Goal: Transaction & Acquisition: Purchase product/service

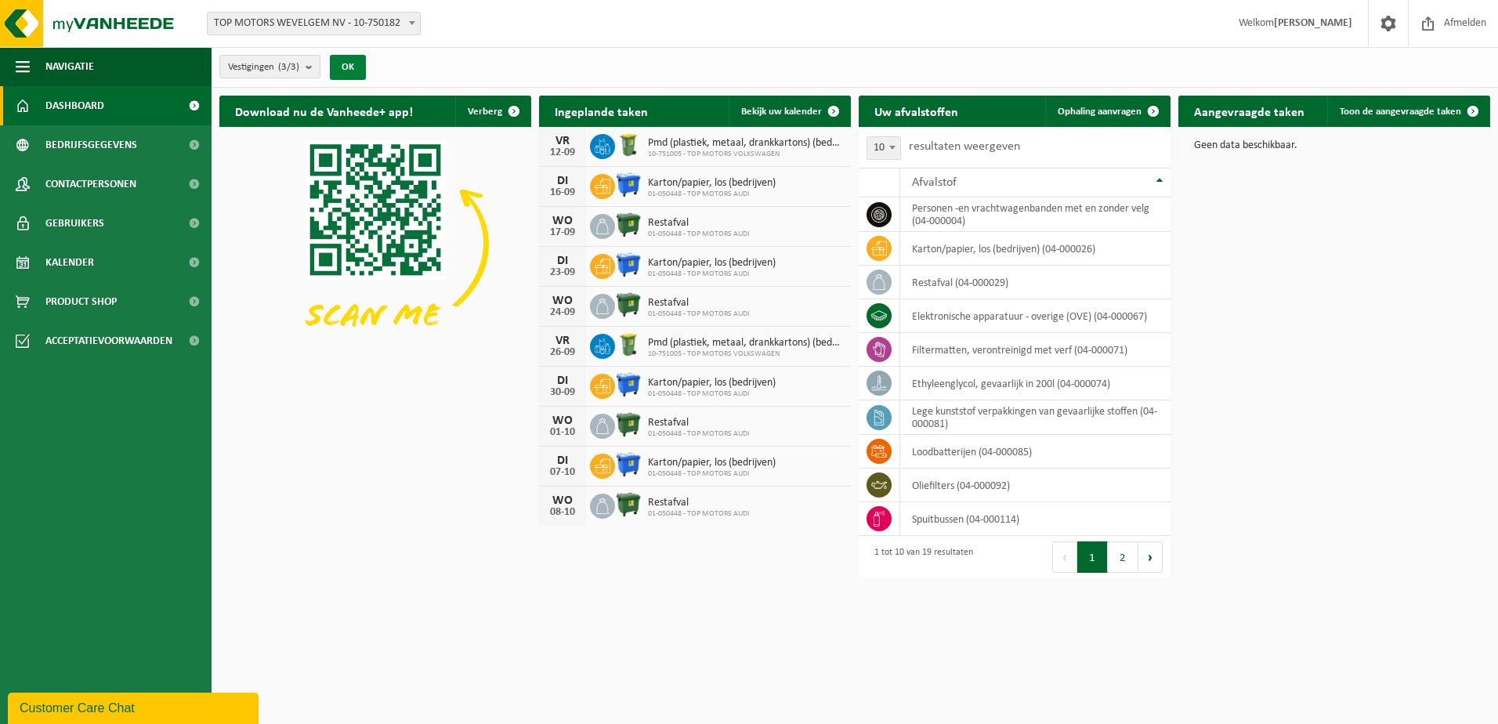
click at [358, 60] on button "OK" at bounding box center [348, 67] width 36 height 25
click at [299, 67] on count "(3/3)" at bounding box center [288, 67] width 21 height 10
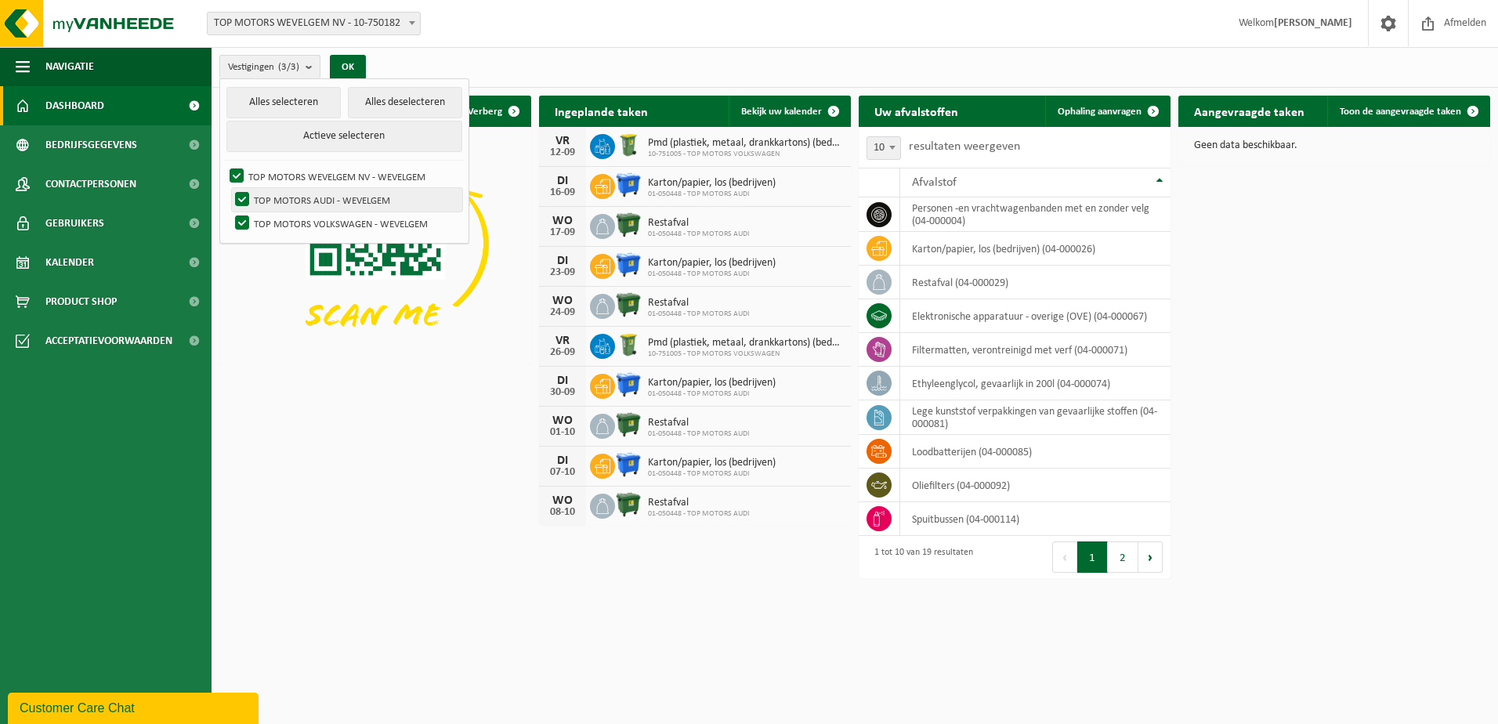
click at [241, 198] on label "TOP MOTORS AUDI - WEVELGEM" at bounding box center [347, 200] width 230 height 24
click at [230, 188] on input "TOP MOTORS AUDI - WEVELGEM" at bounding box center [229, 187] width 1 height 1
checkbox input "false"
click at [348, 72] on button "OK" at bounding box center [348, 67] width 36 height 25
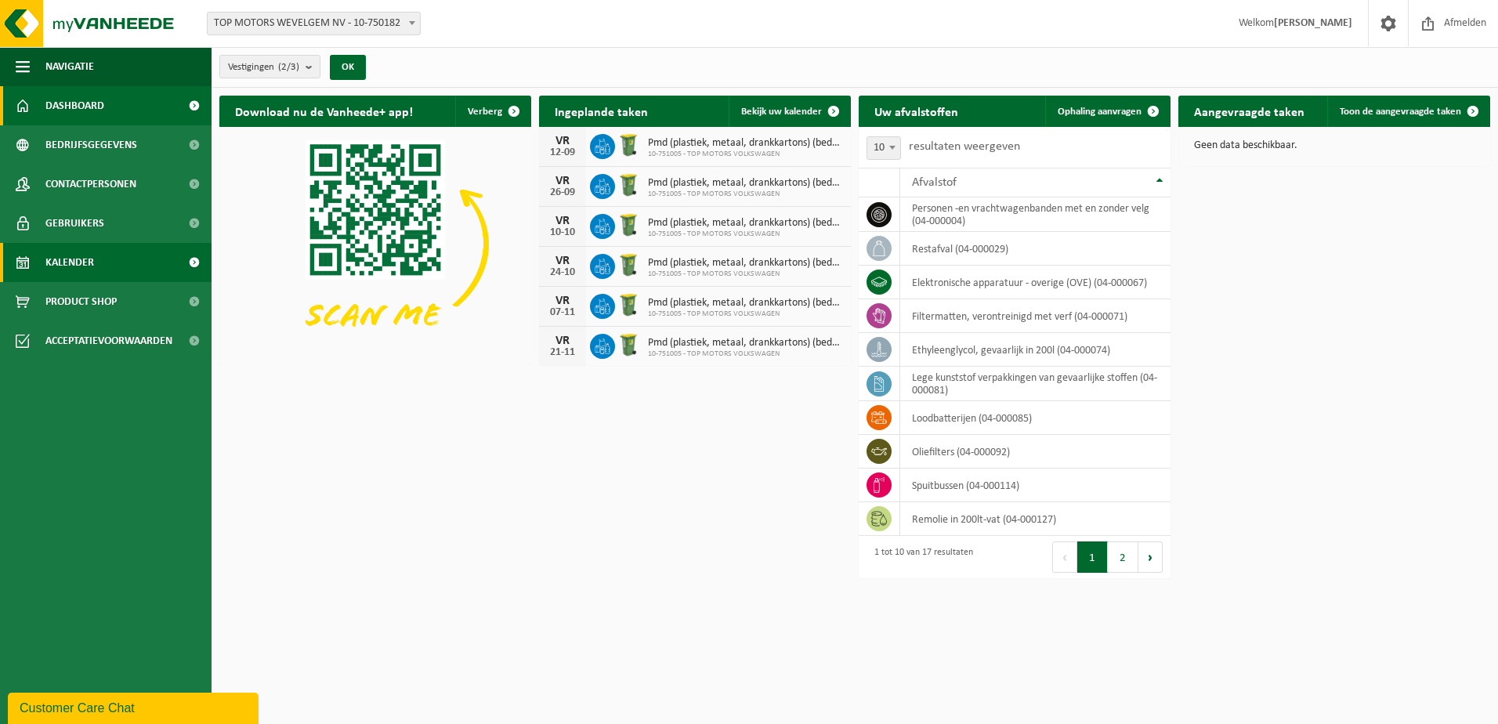
click at [91, 259] on span "Kalender" at bounding box center [69, 262] width 49 height 39
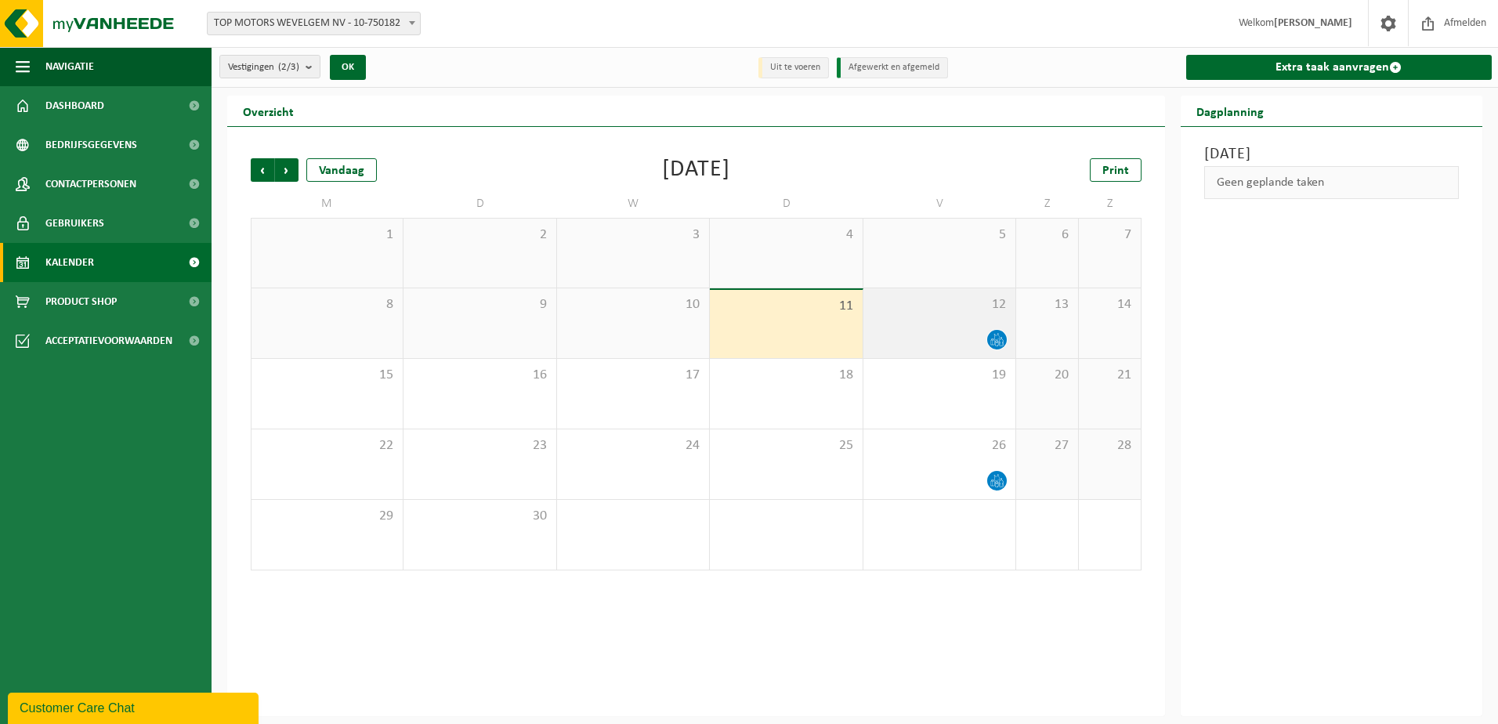
click at [997, 337] on icon at bounding box center [996, 339] width 13 height 13
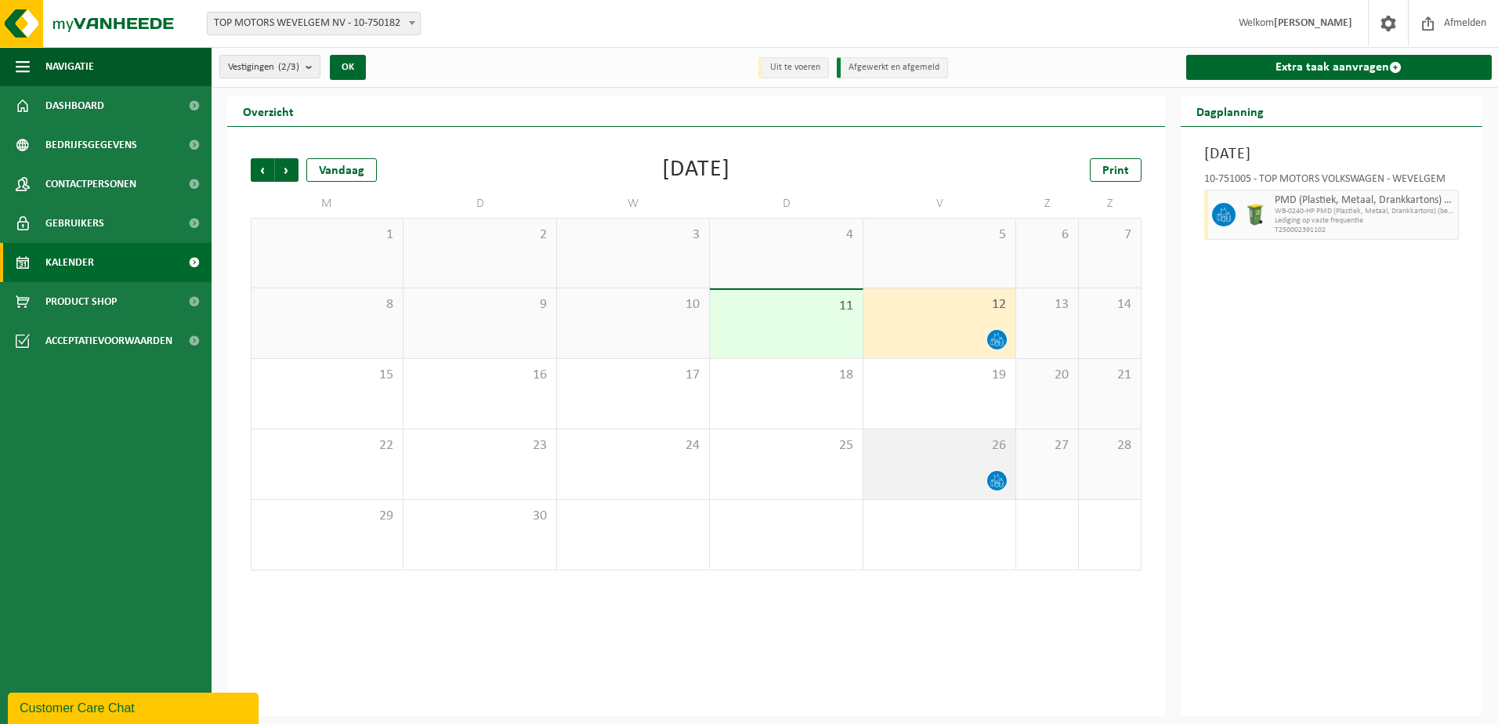
click at [991, 476] on icon at bounding box center [996, 480] width 13 height 13
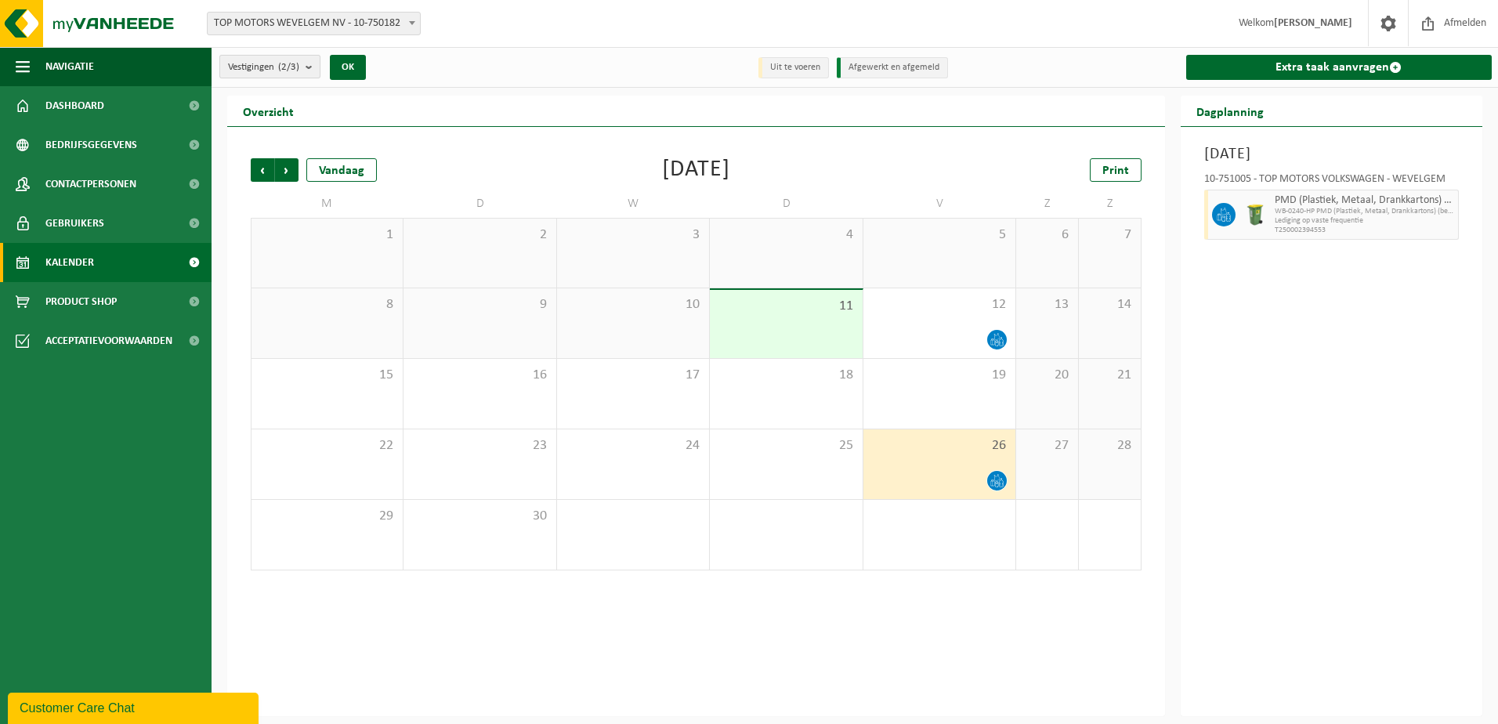
click at [313, 66] on b "submit" at bounding box center [313, 67] width 14 height 22
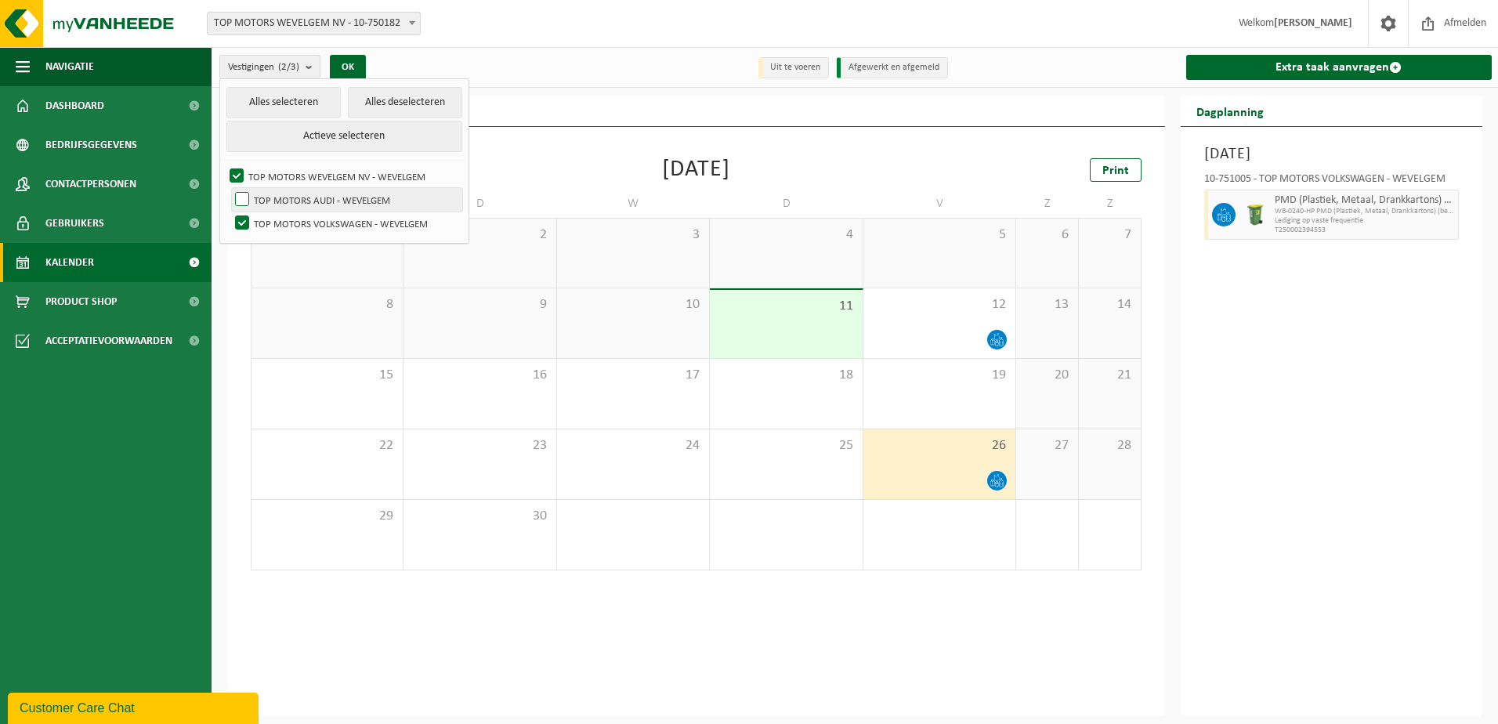
click at [326, 204] on label "TOP MOTORS AUDI - WEVELGEM" at bounding box center [347, 200] width 230 height 24
click at [230, 188] on input "TOP MOTORS AUDI - WEVELGEM" at bounding box center [229, 187] width 1 height 1
click at [880, 149] on div "Vorige Volgende Vandaag September 2025 Print M D W D V Z Z 1 2 3 4 5 6 7 8 9 10…" at bounding box center [696, 364] width 906 height 443
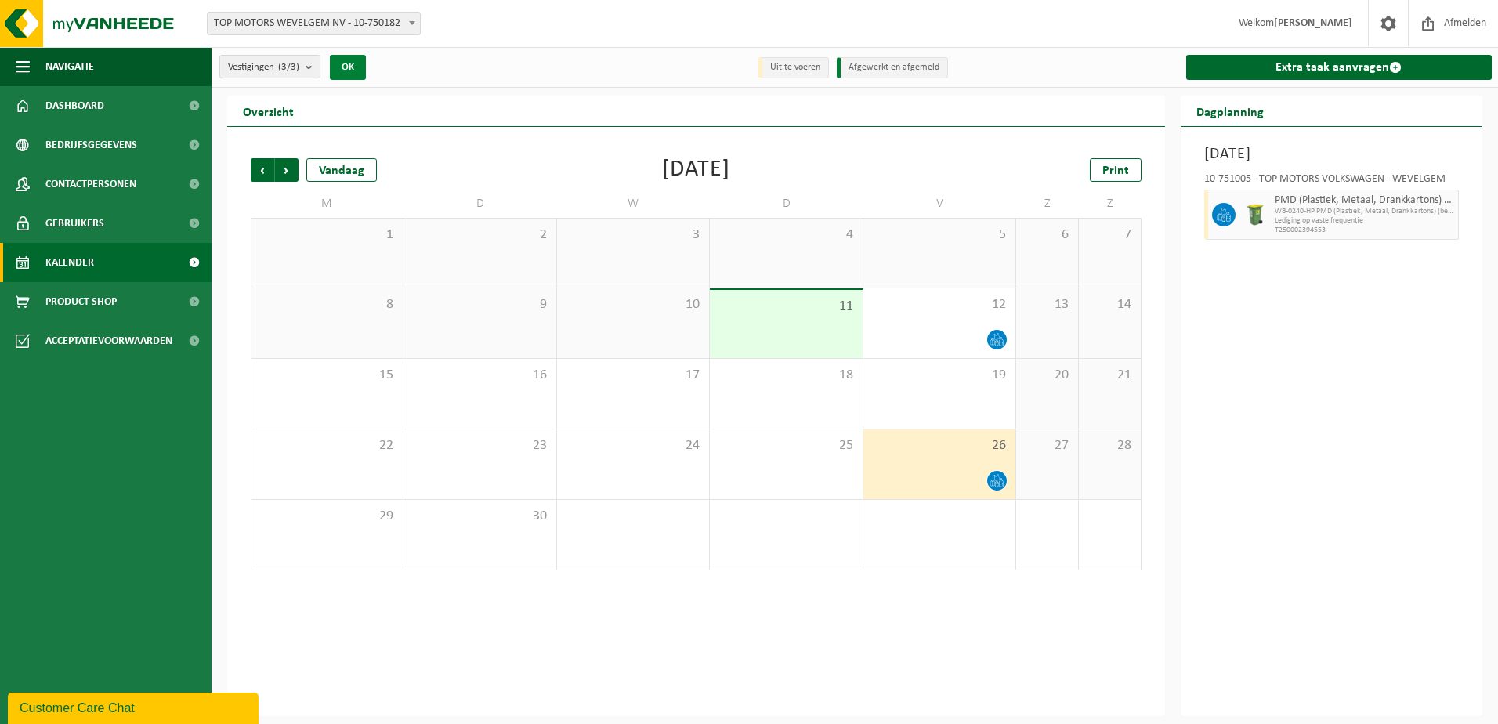
drag, startPoint x: 374, startPoint y: 71, endPoint x: 353, endPoint y: 73, distance: 22.0
click at [356, 73] on div "Vestigingen (3/3) Alles selecteren Alles deselecteren Actieve selecteren TOP MO…" at bounding box center [373, 67] width 322 height 34
drag, startPoint x: 353, startPoint y: 73, endPoint x: 345, endPoint y: 74, distance: 7.9
click at [345, 74] on button "OK" at bounding box center [348, 67] width 36 height 25
click at [347, 63] on button "OK" at bounding box center [348, 67] width 36 height 25
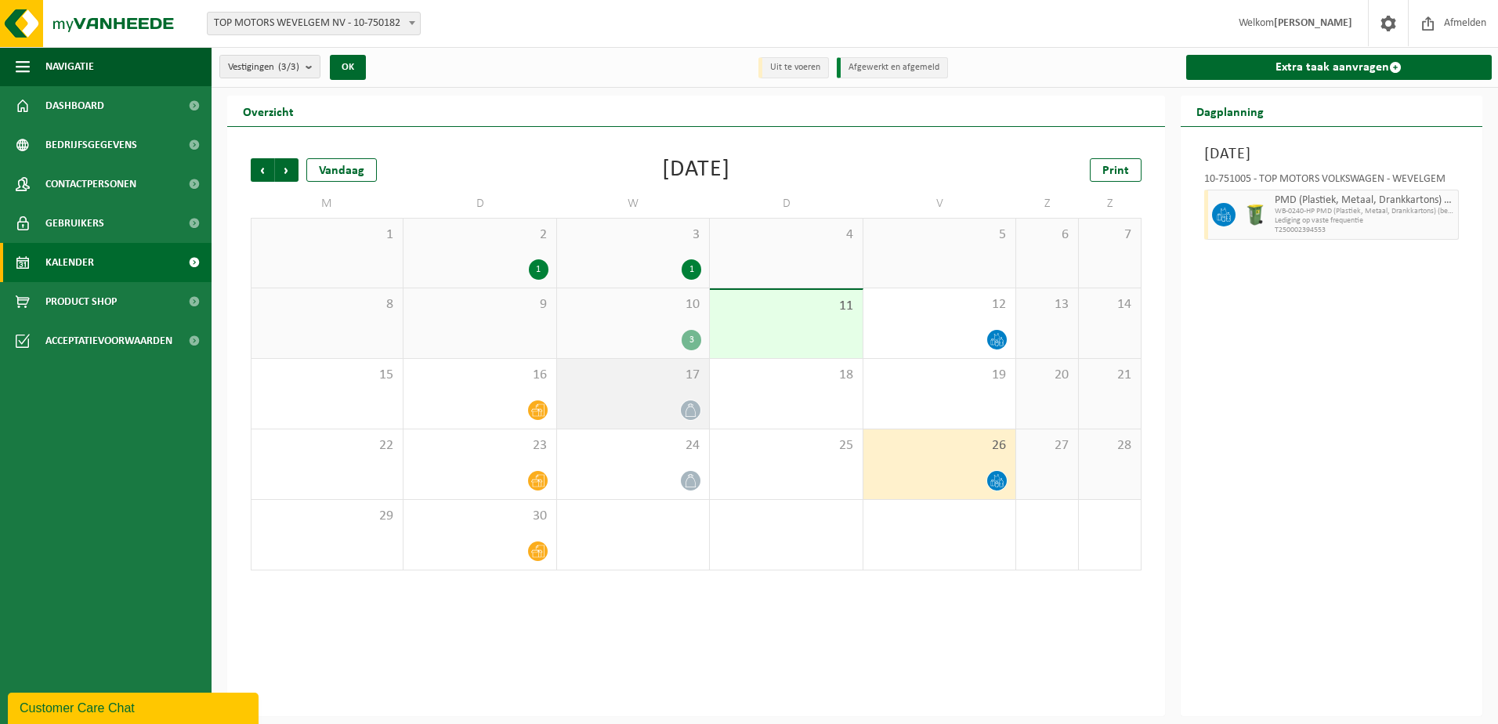
click at [682, 410] on div at bounding box center [690, 410] width 21 height 21
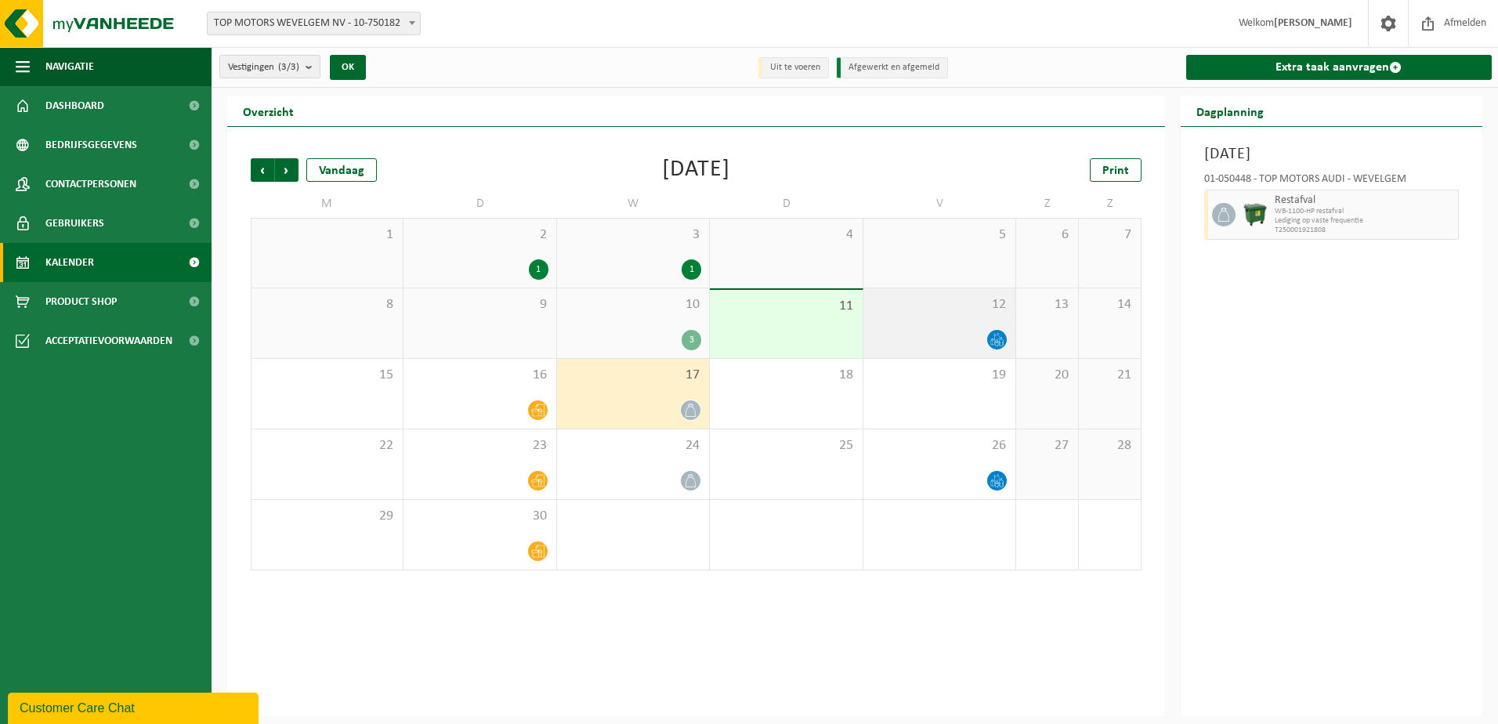
click at [1002, 335] on icon at bounding box center [996, 339] width 13 height 13
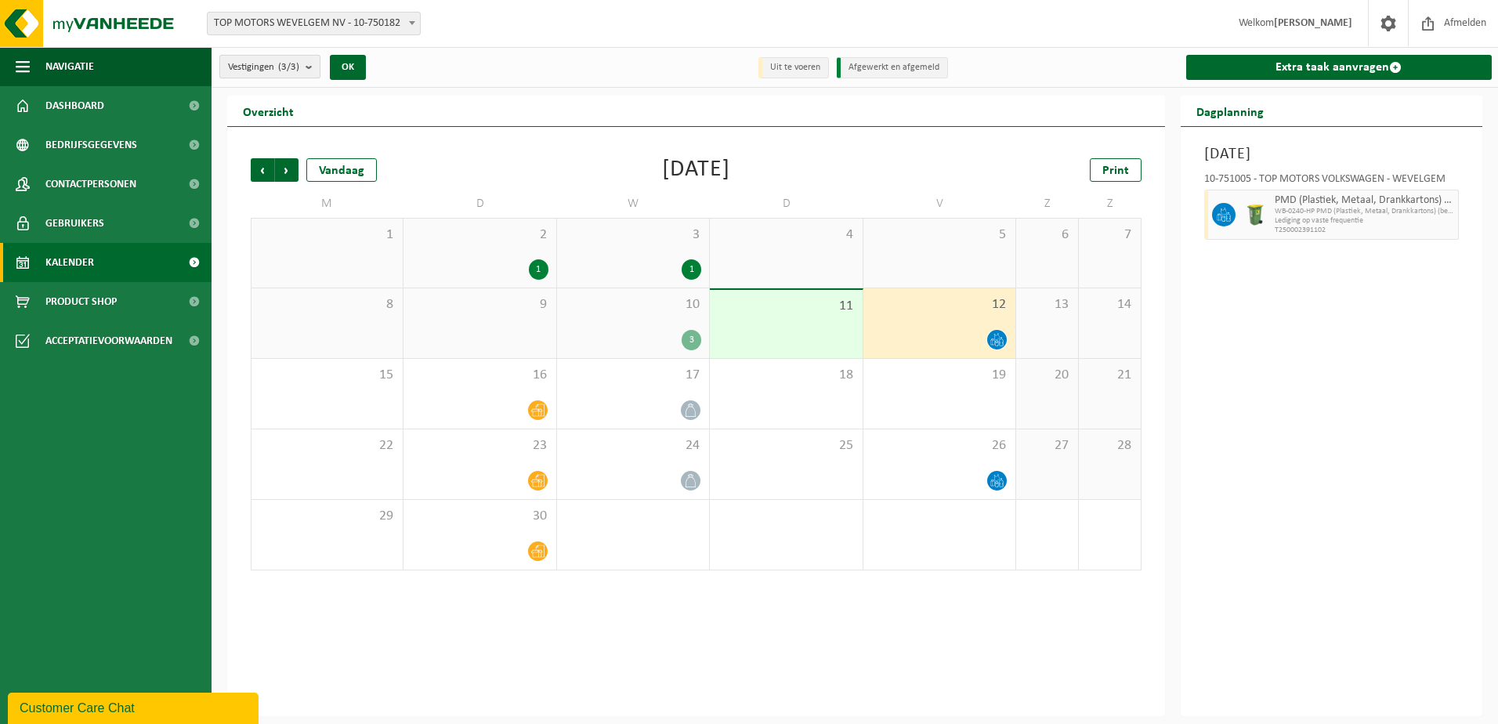
click at [308, 74] on button "Vestigingen (3/3)" at bounding box center [269, 67] width 101 height 24
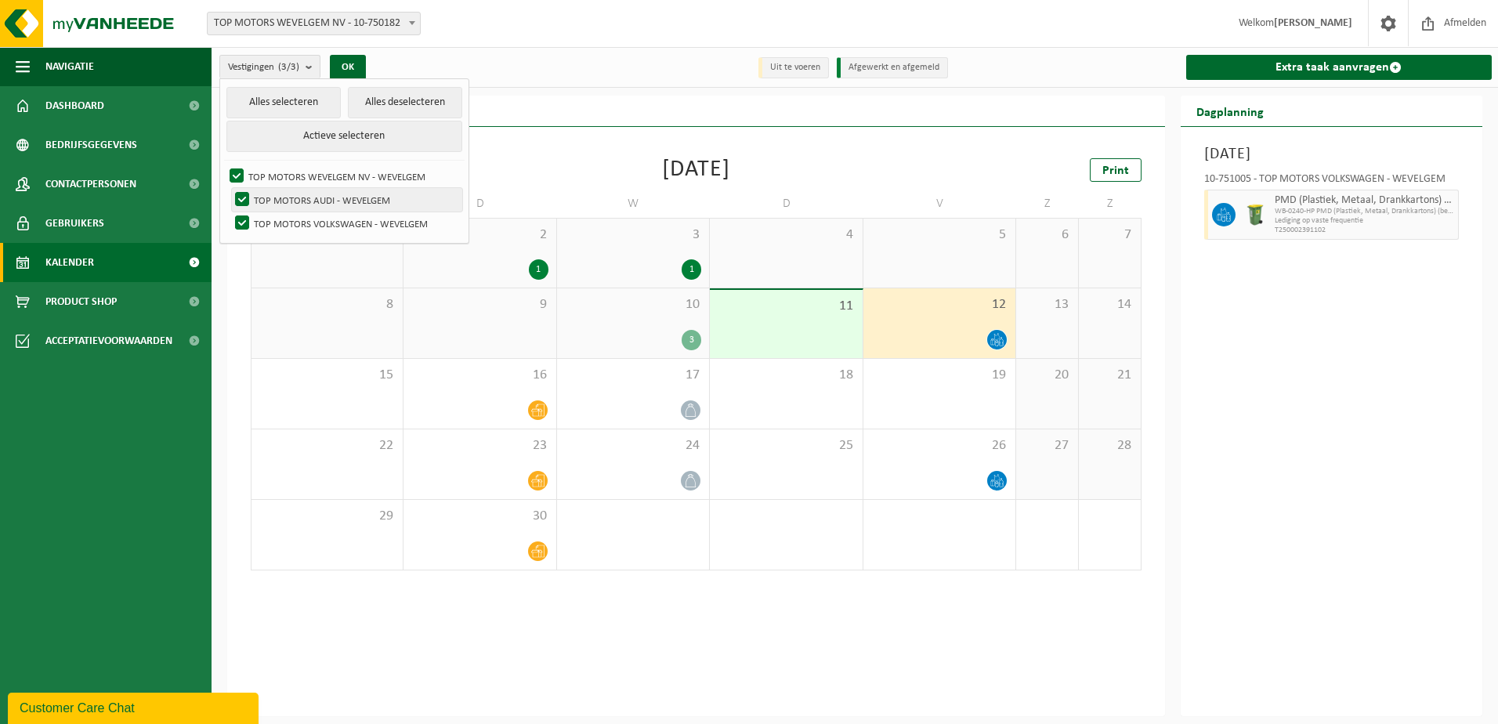
click at [281, 207] on label "TOP MOTORS AUDI - WEVELGEM" at bounding box center [347, 200] width 230 height 24
click at [230, 188] on input "TOP MOTORS AUDI - WEVELGEM" at bounding box center [229, 187] width 1 height 1
click at [363, 71] on button "OK" at bounding box center [348, 67] width 36 height 25
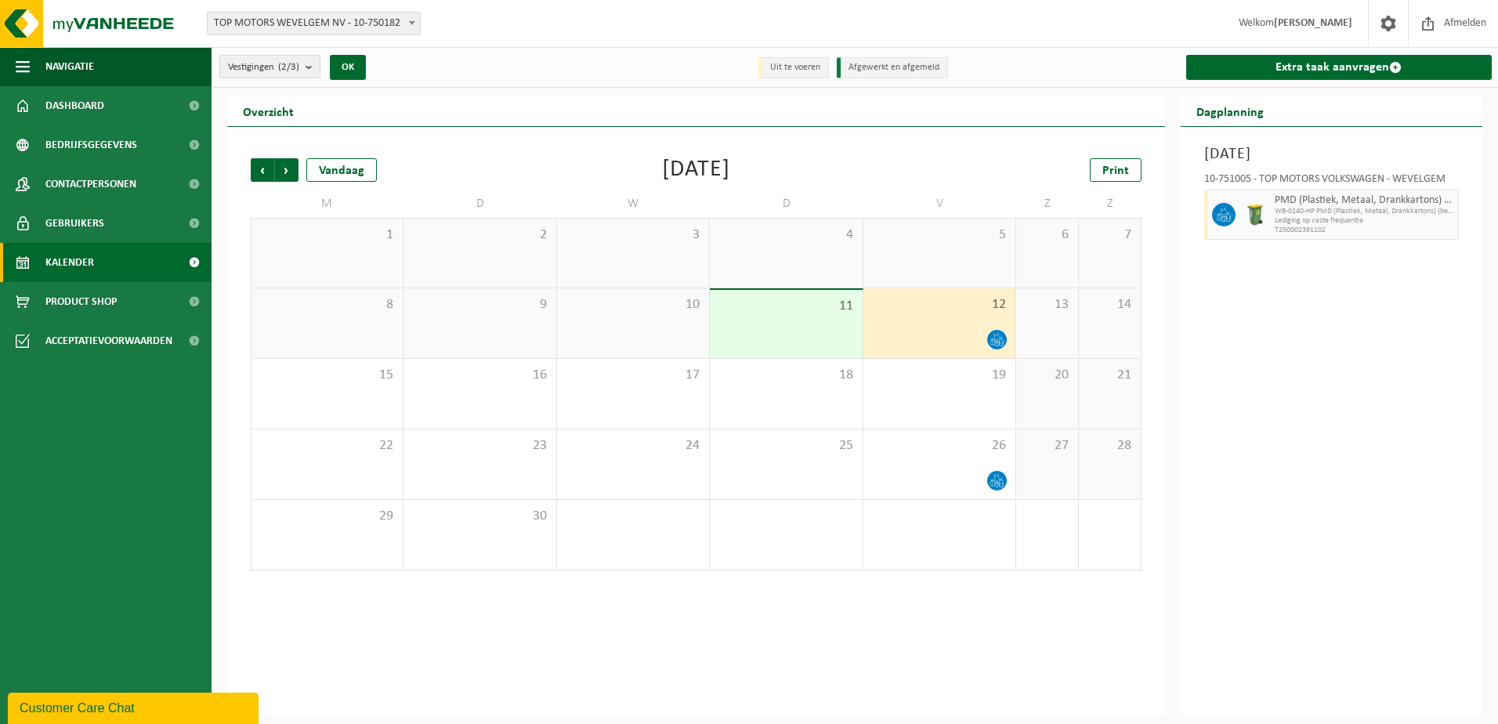
click at [993, 340] on icon at bounding box center [993, 341] width 4 height 6
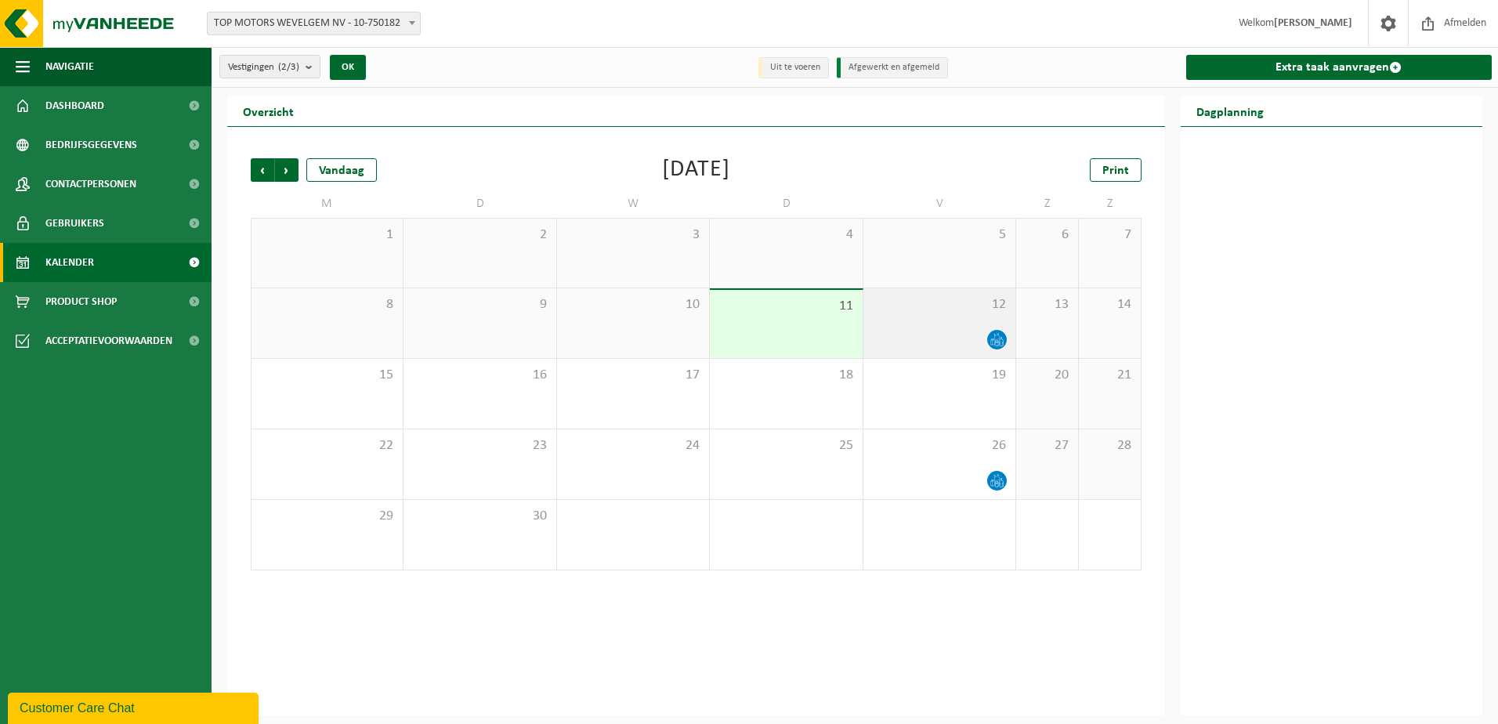
click at [1000, 340] on icon at bounding box center [996, 339] width 13 height 13
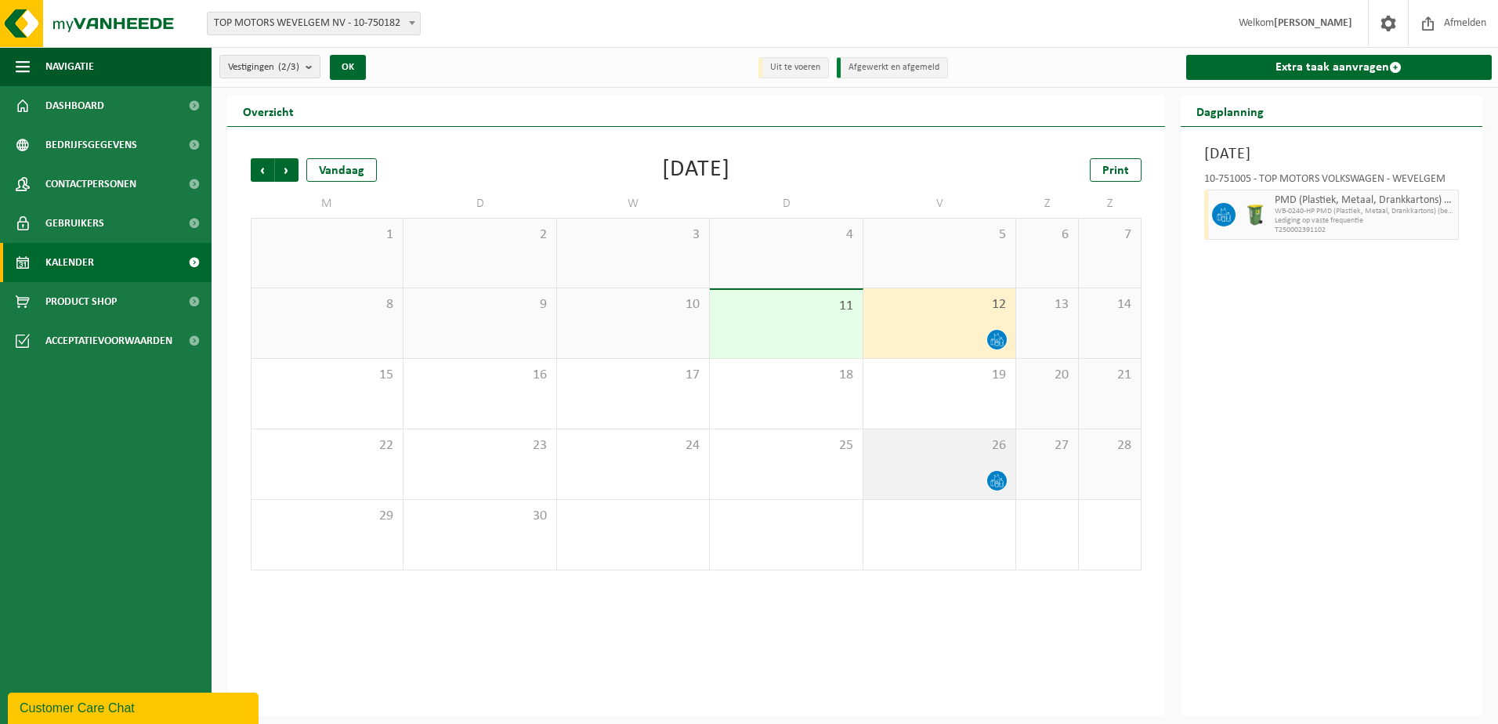
click at [989, 480] on span at bounding box center [997, 481] width 20 height 20
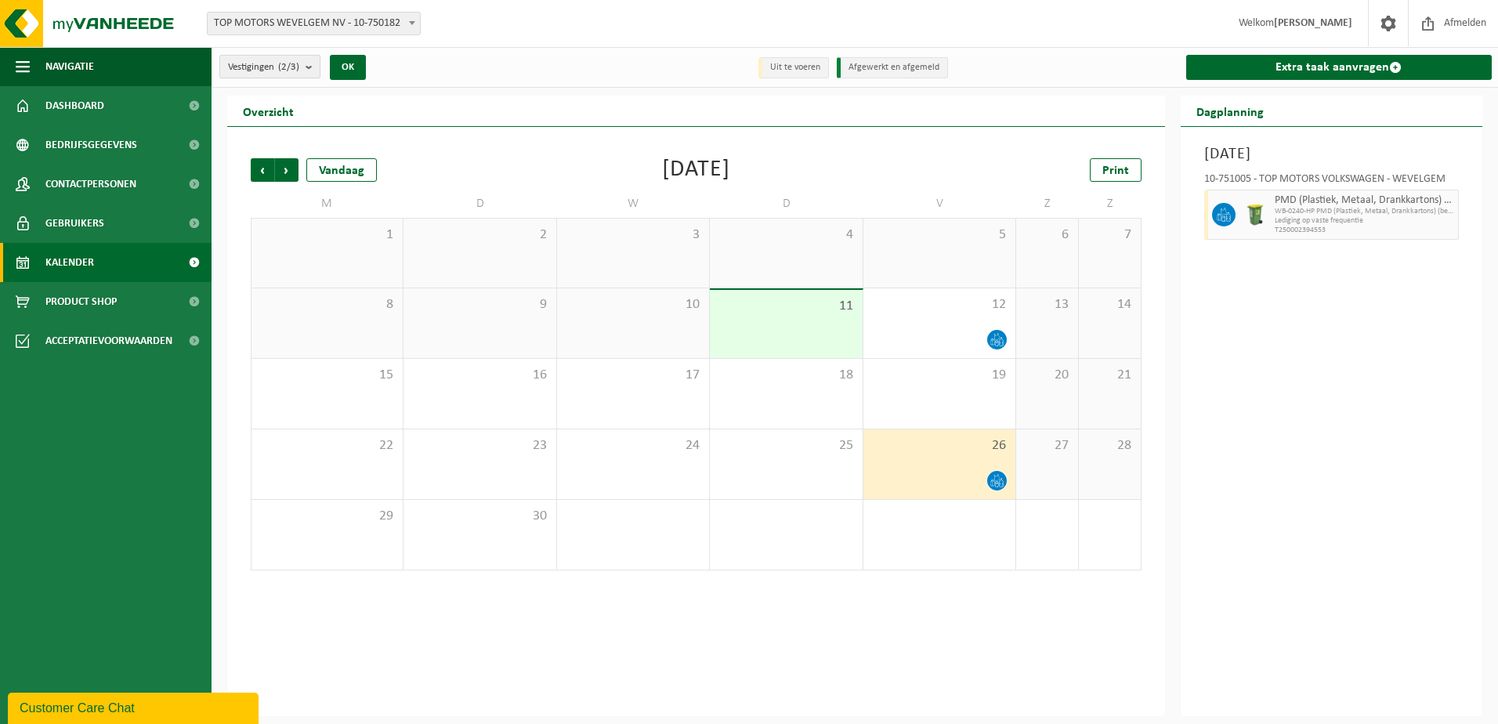
click at [306, 62] on button "Vestigingen (2/3)" at bounding box center [269, 67] width 101 height 24
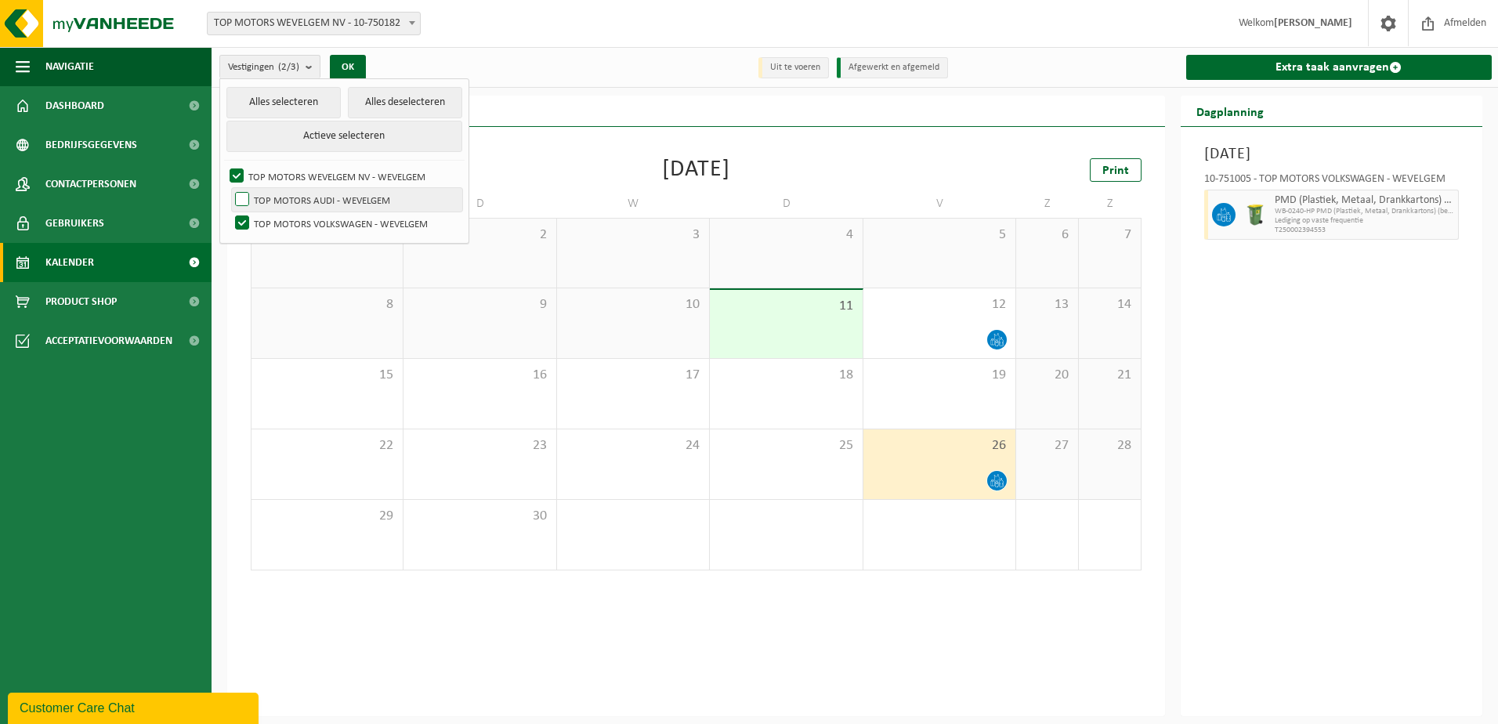
click at [302, 197] on label "TOP MOTORS AUDI - WEVELGEM" at bounding box center [347, 200] width 230 height 24
click at [230, 188] on input "TOP MOTORS AUDI - WEVELGEM" at bounding box center [229, 187] width 1 height 1
click at [356, 72] on button "OK" at bounding box center [348, 67] width 36 height 25
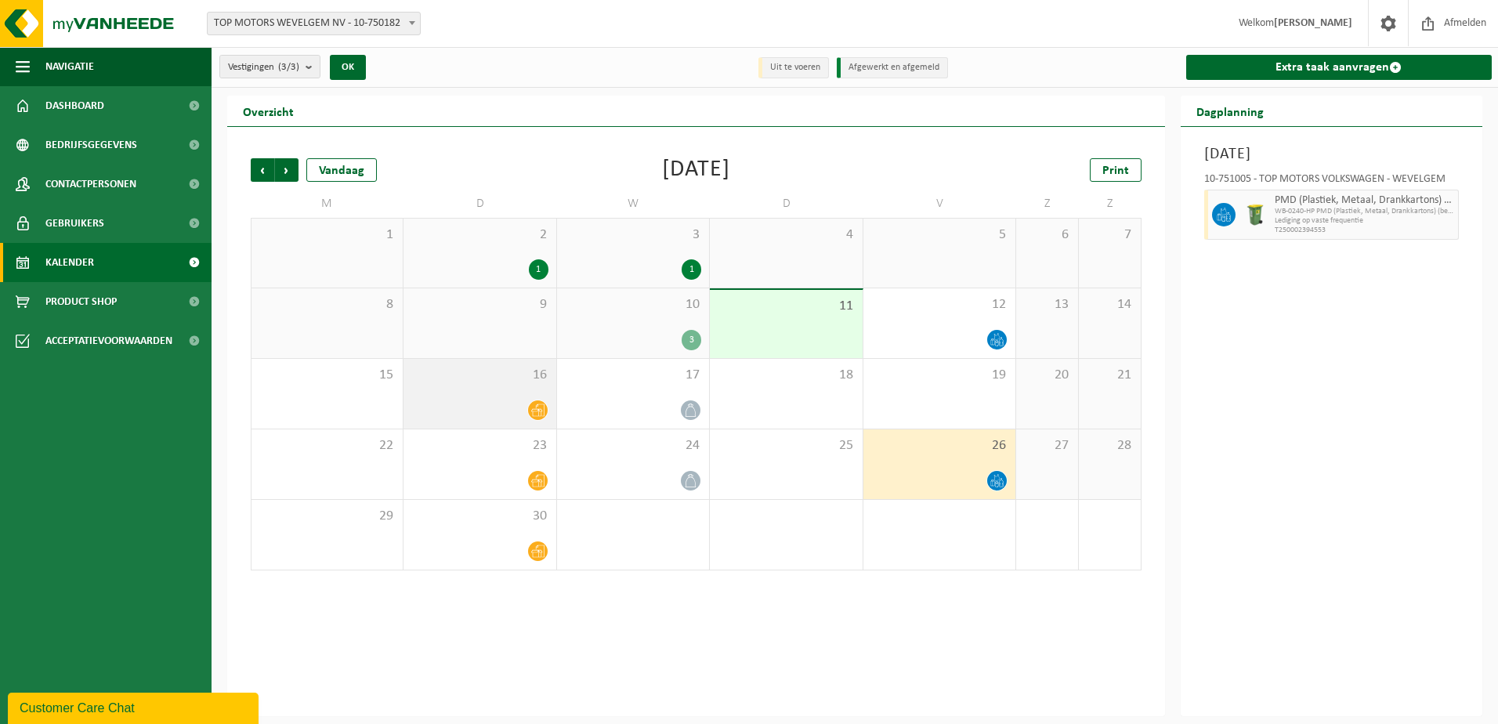
click at [534, 413] on icon at bounding box center [537, 409] width 13 height 13
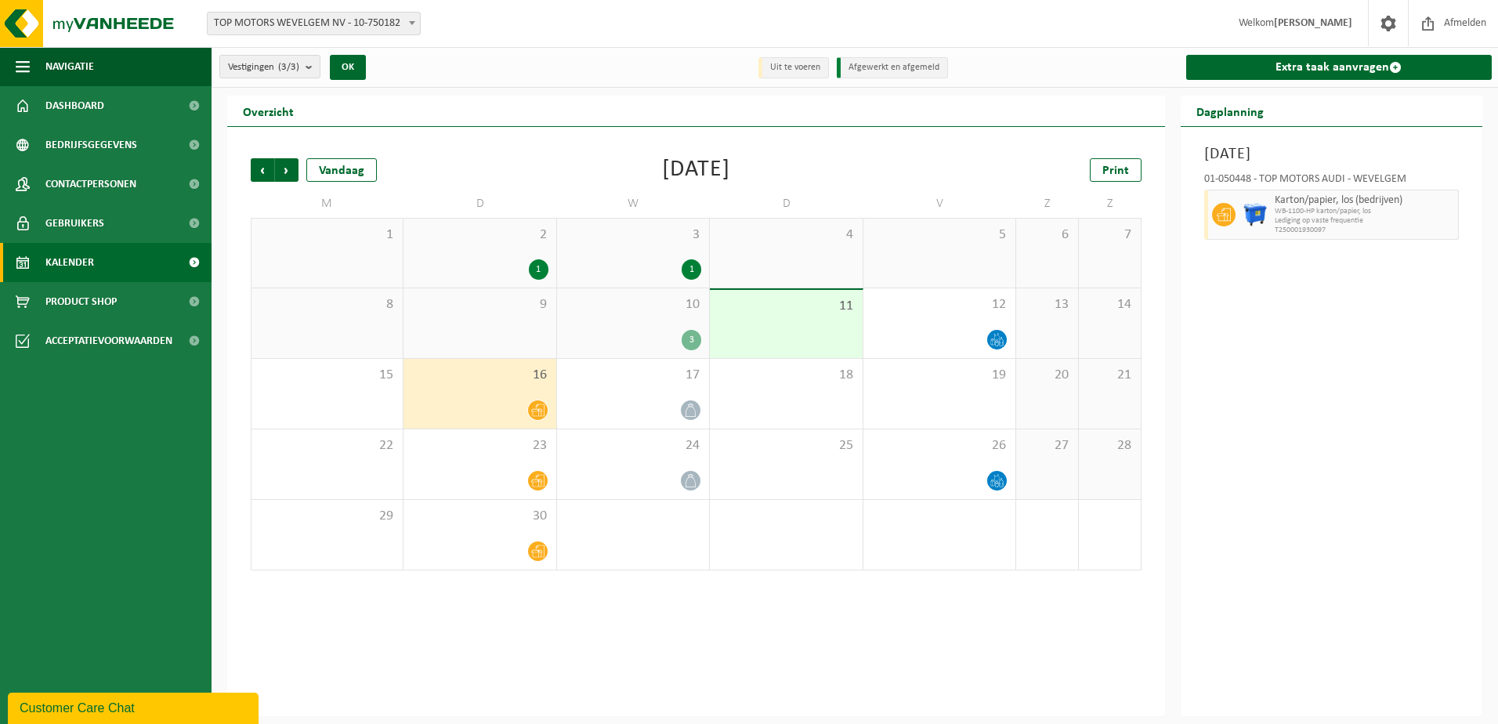
click at [696, 331] on div "3" at bounding box center [692, 340] width 20 height 20
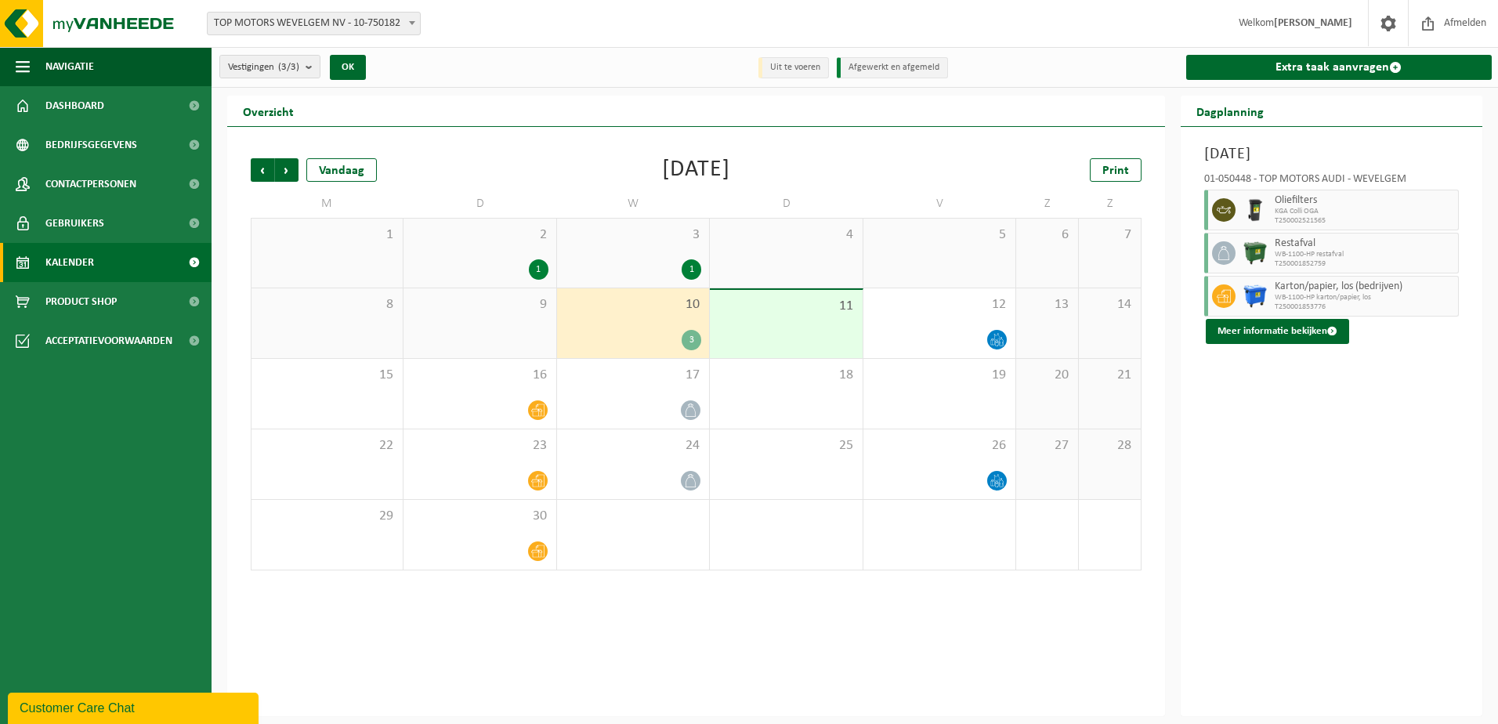
click at [695, 333] on div "3" at bounding box center [692, 340] width 20 height 20
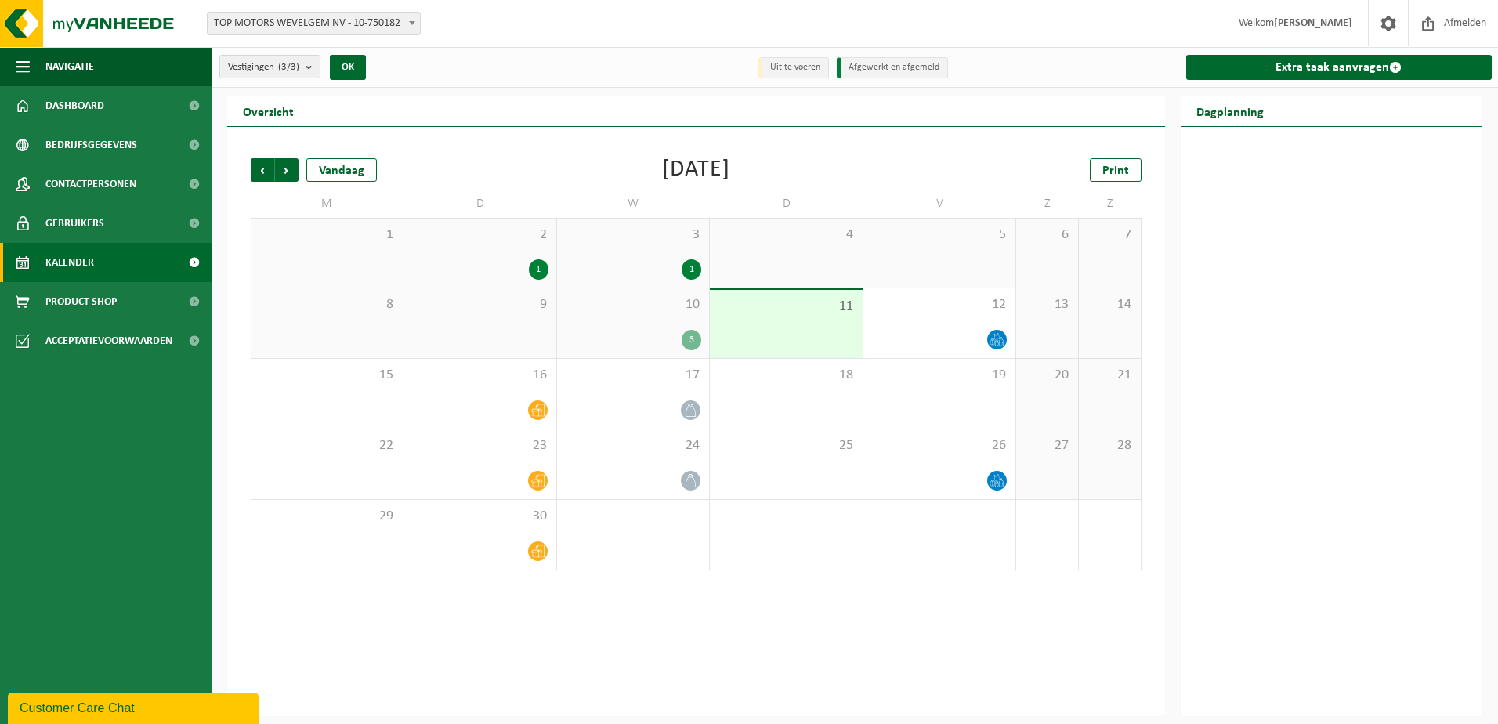
click at [692, 336] on div "3" at bounding box center [692, 340] width 20 height 20
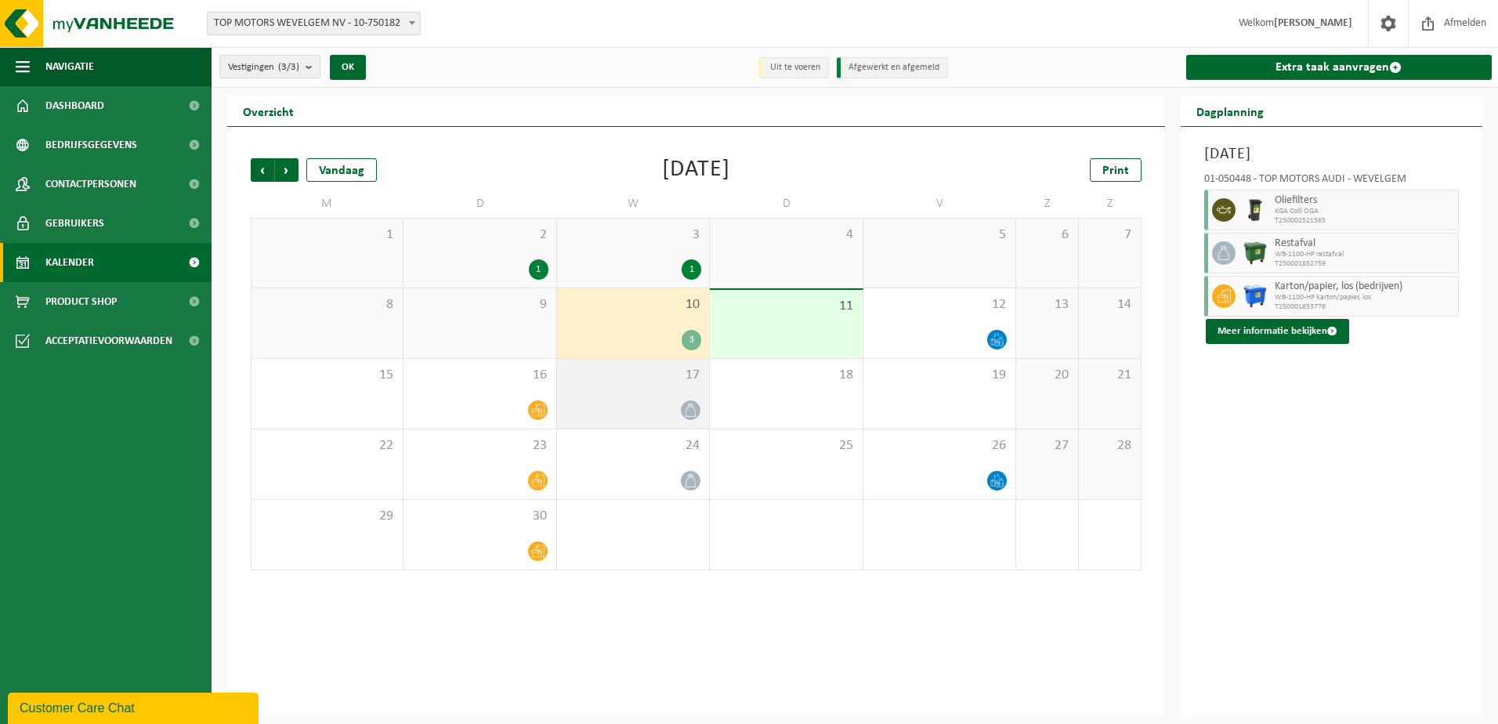
click at [692, 400] on div at bounding box center [690, 410] width 21 height 21
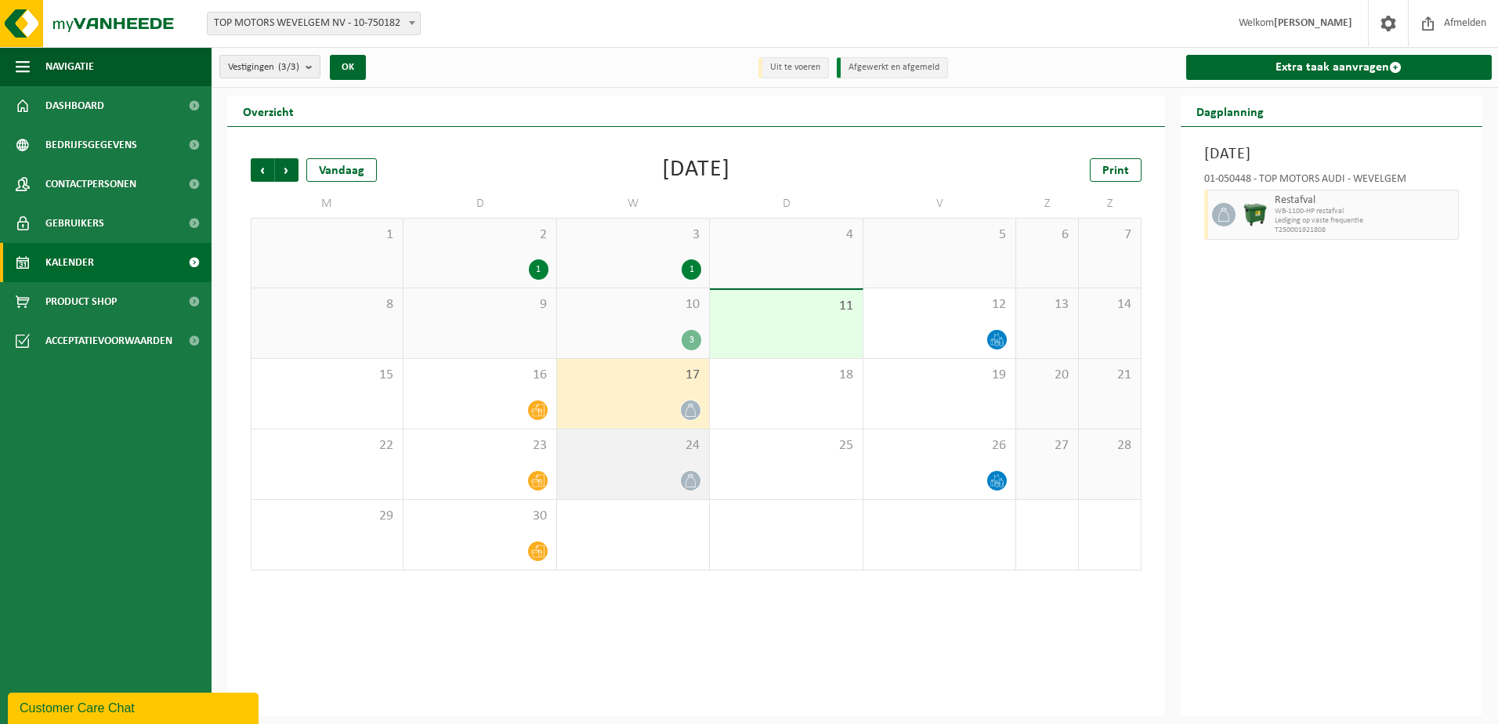
click at [679, 482] on div at bounding box center [633, 480] width 136 height 21
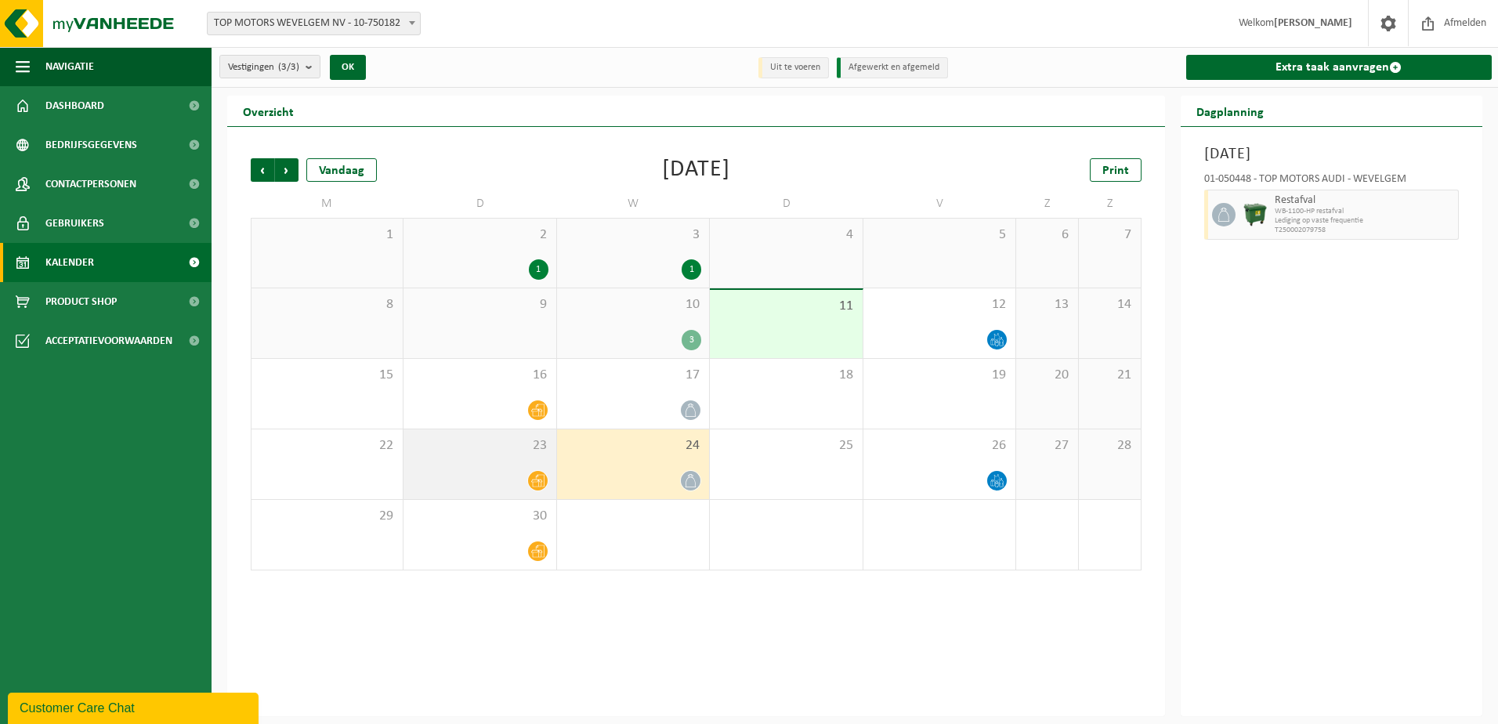
click at [534, 482] on icon at bounding box center [537, 480] width 13 height 13
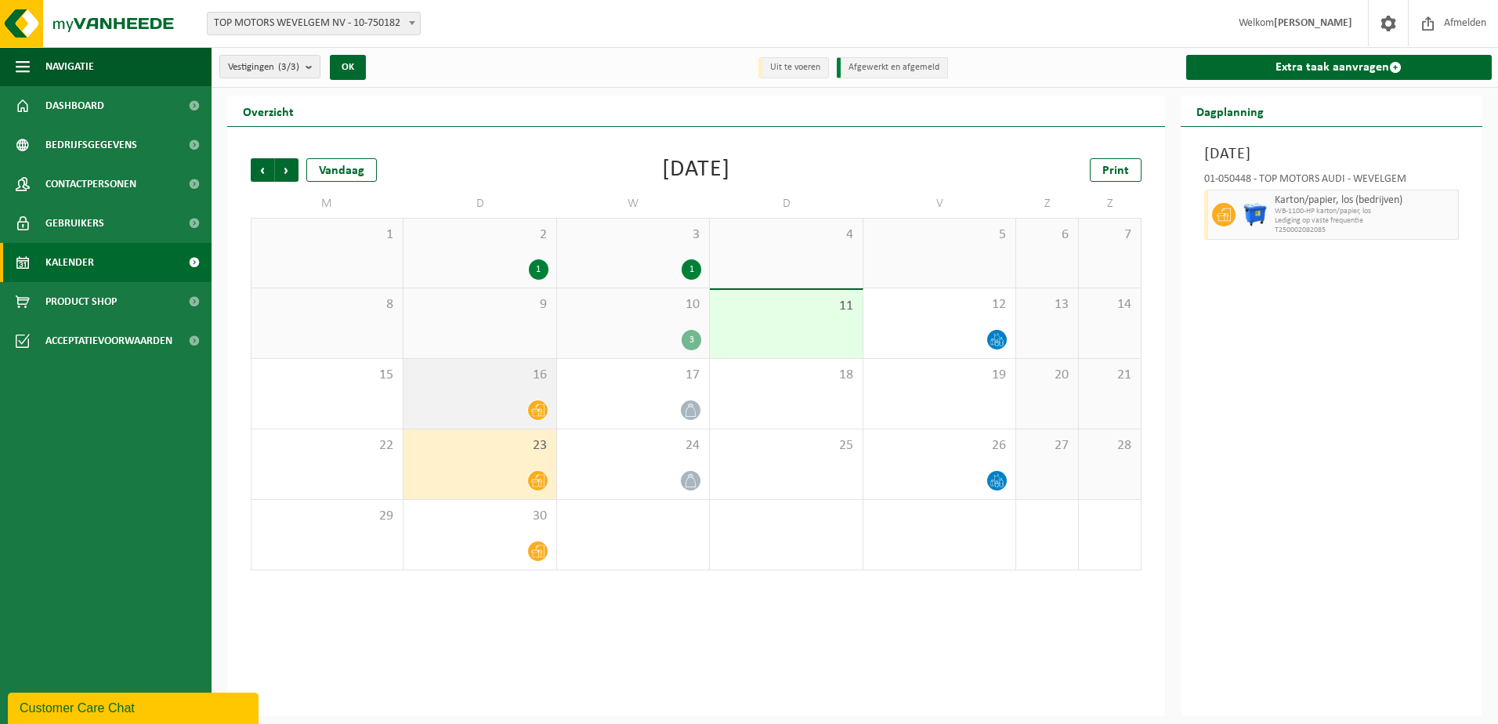
click at [536, 421] on div "16" at bounding box center [479, 394] width 152 height 70
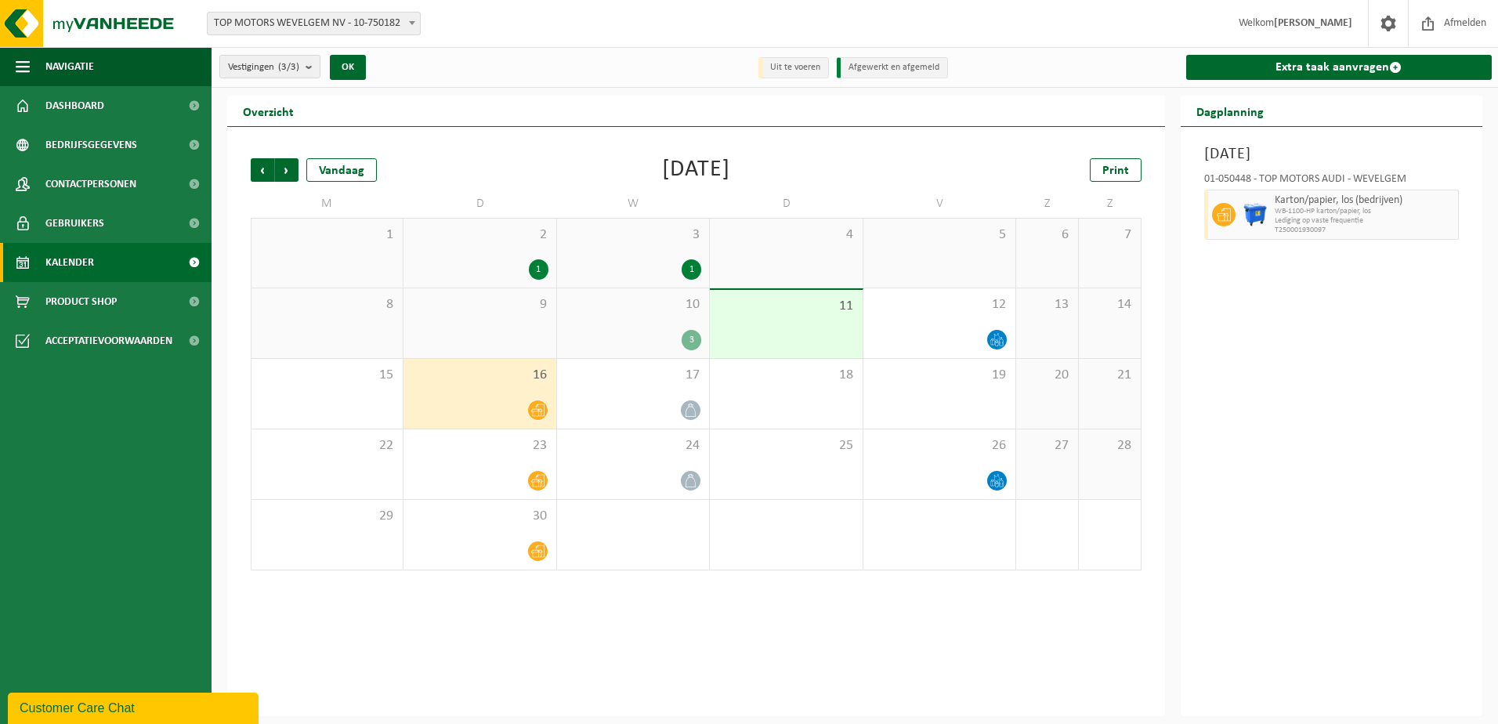
click at [534, 269] on div "1" at bounding box center [539, 269] width 20 height 20
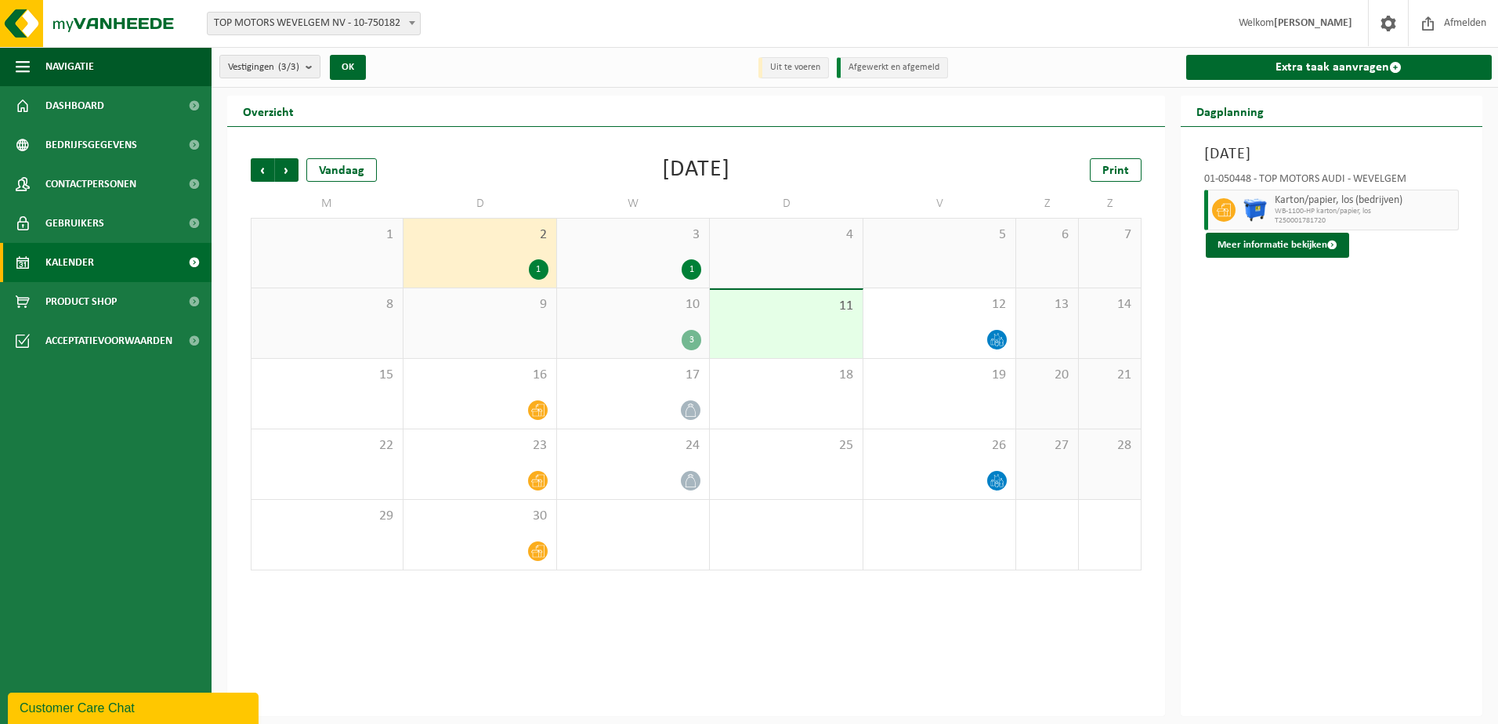
click at [684, 266] on div "1" at bounding box center [692, 269] width 20 height 20
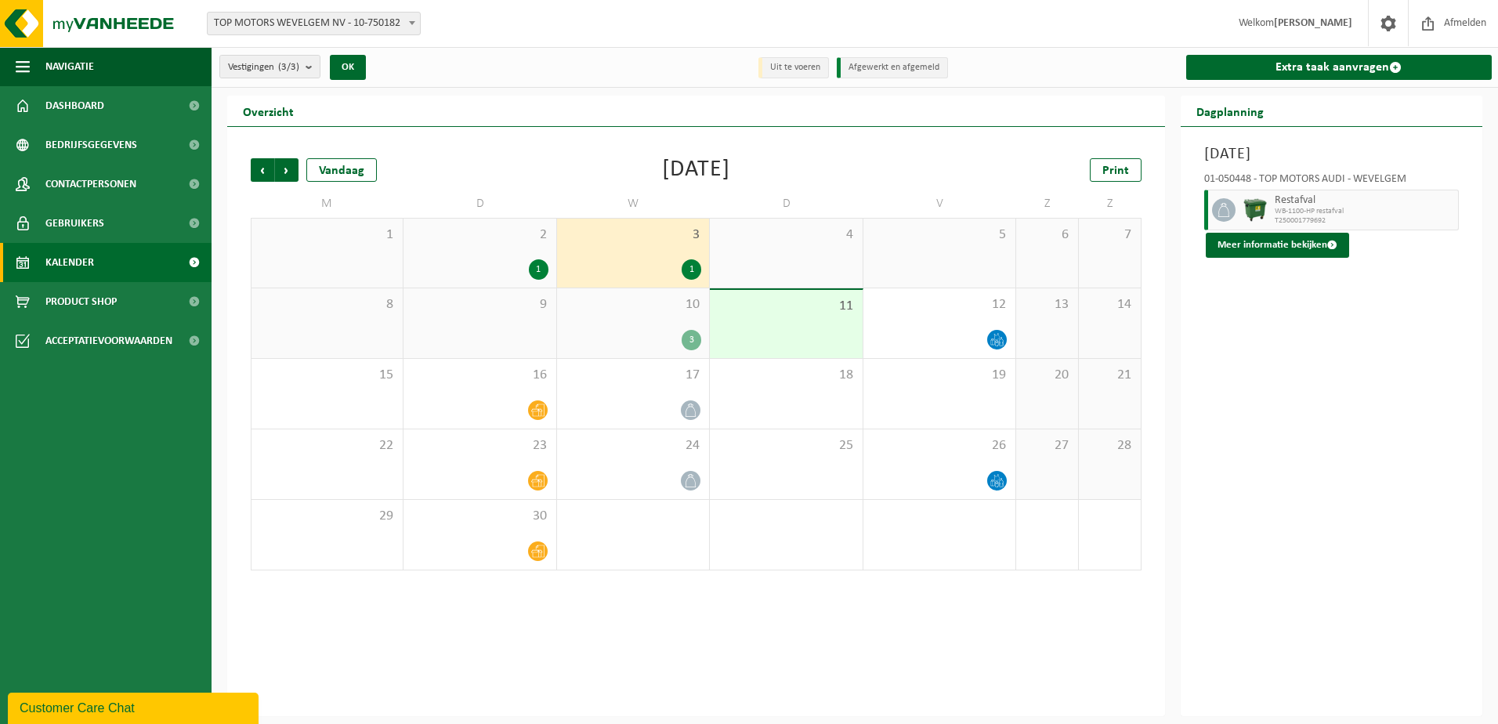
click at [678, 347] on div "3" at bounding box center [633, 340] width 136 height 20
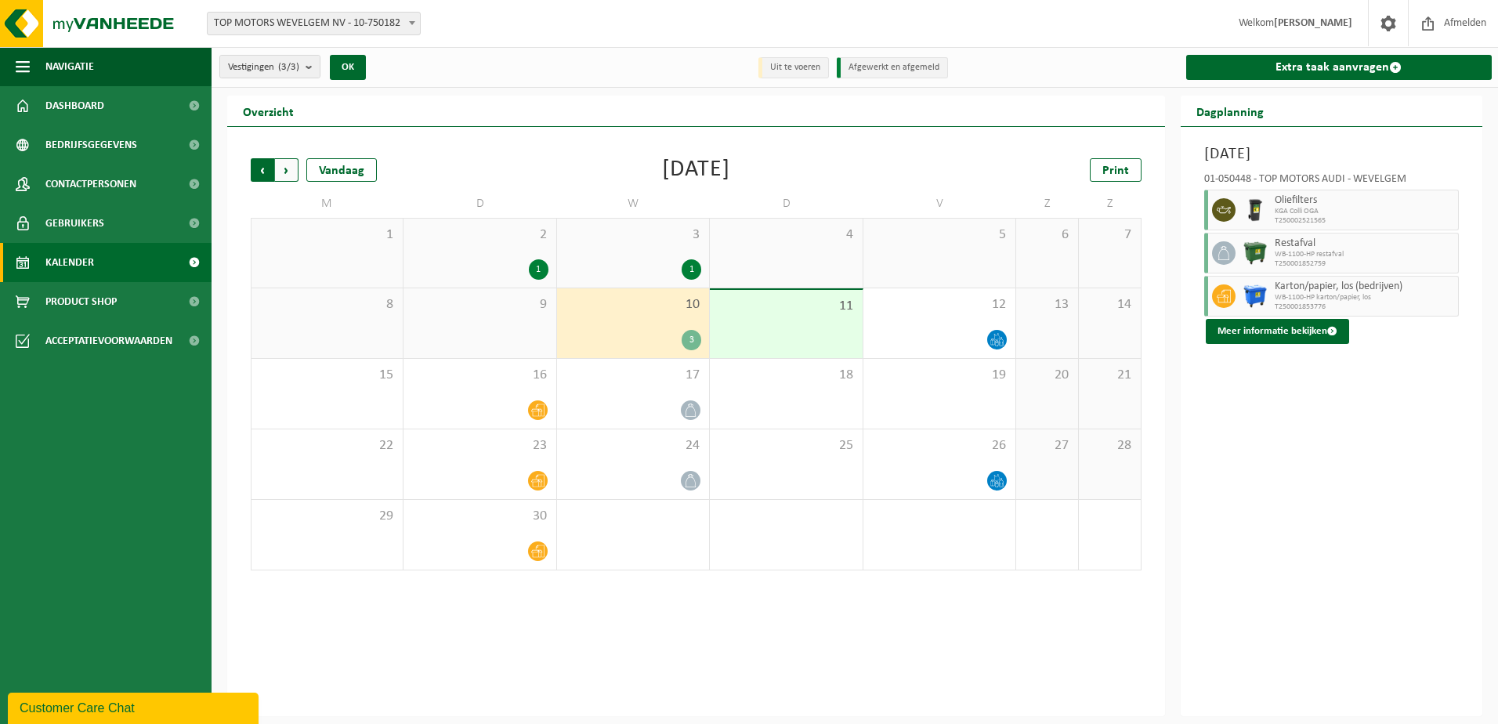
click at [280, 170] on span "Volgende" at bounding box center [287, 170] width 24 height 24
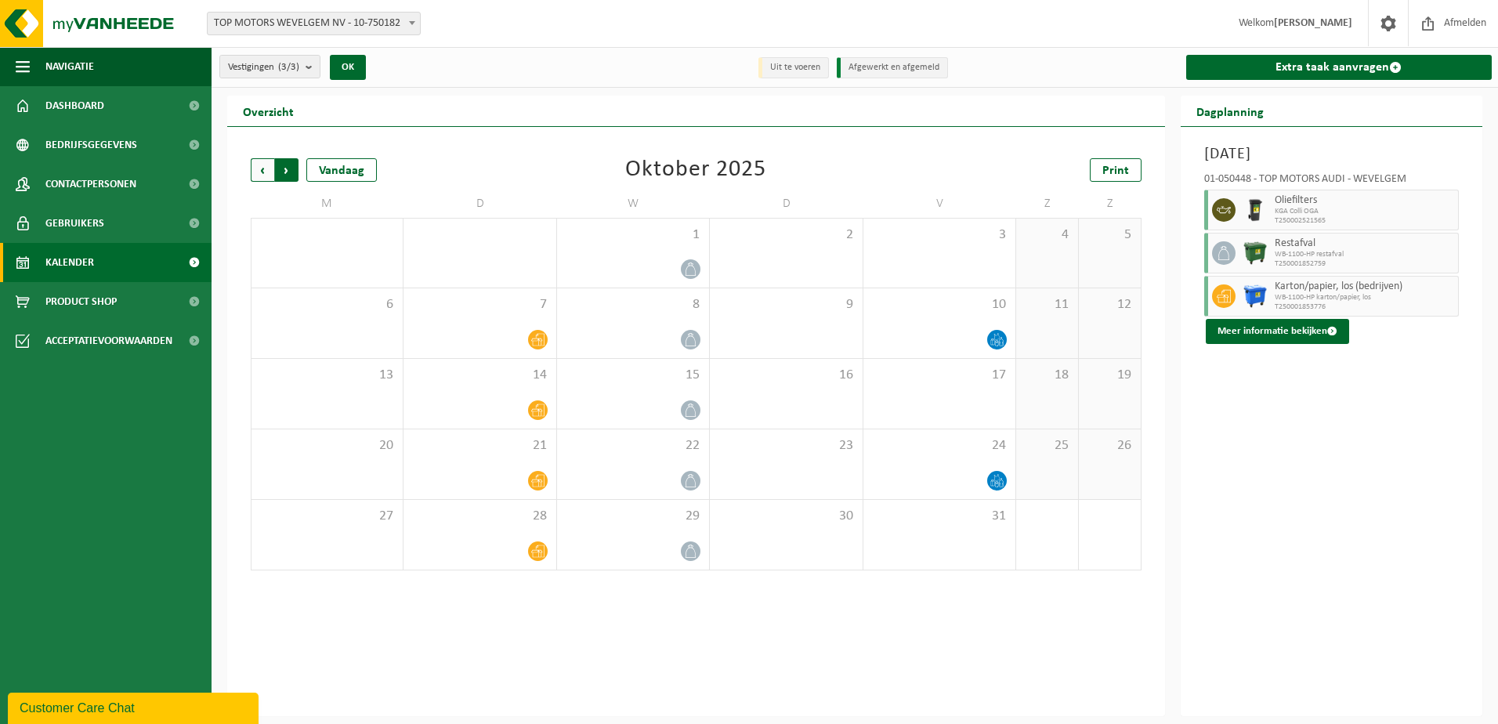
click at [261, 163] on span "Vorige" at bounding box center [263, 170] width 24 height 24
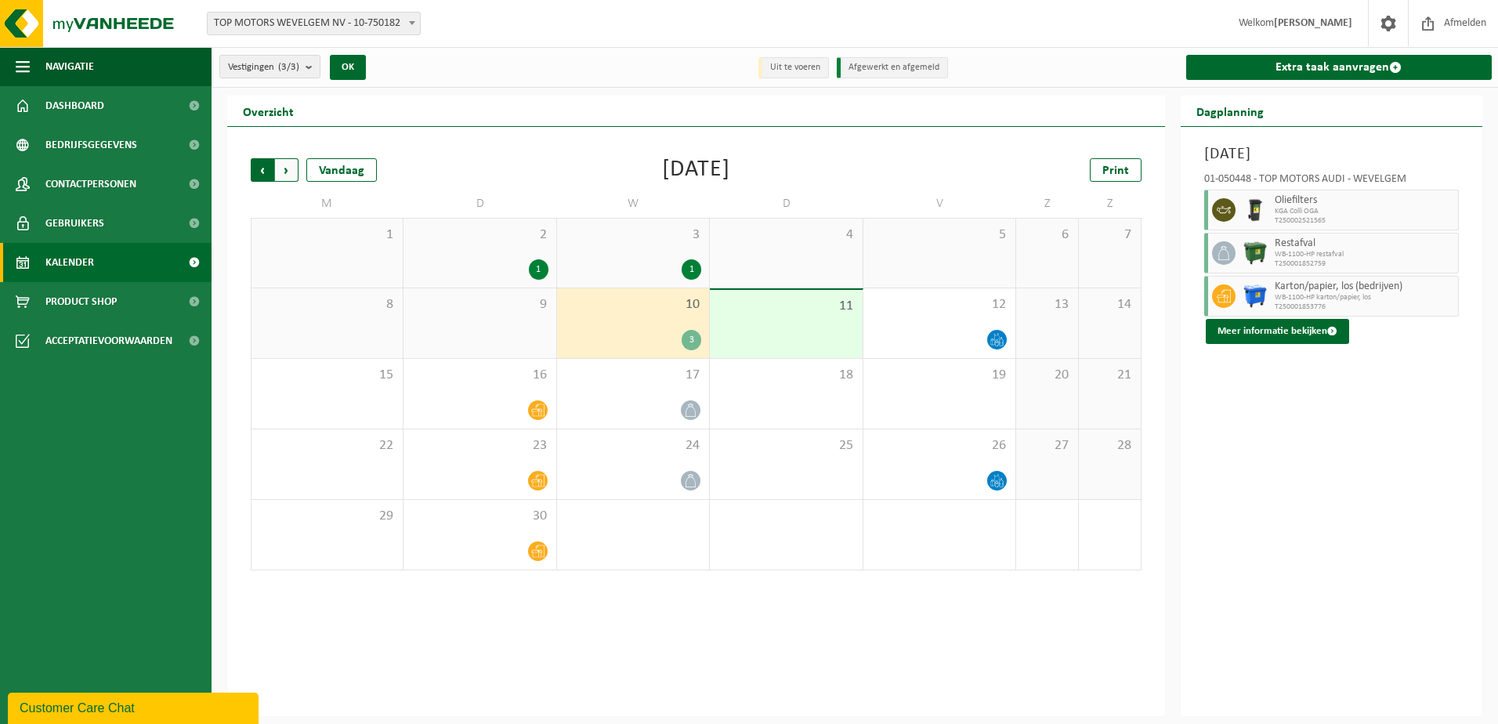
click at [281, 169] on span "Volgende" at bounding box center [287, 170] width 24 height 24
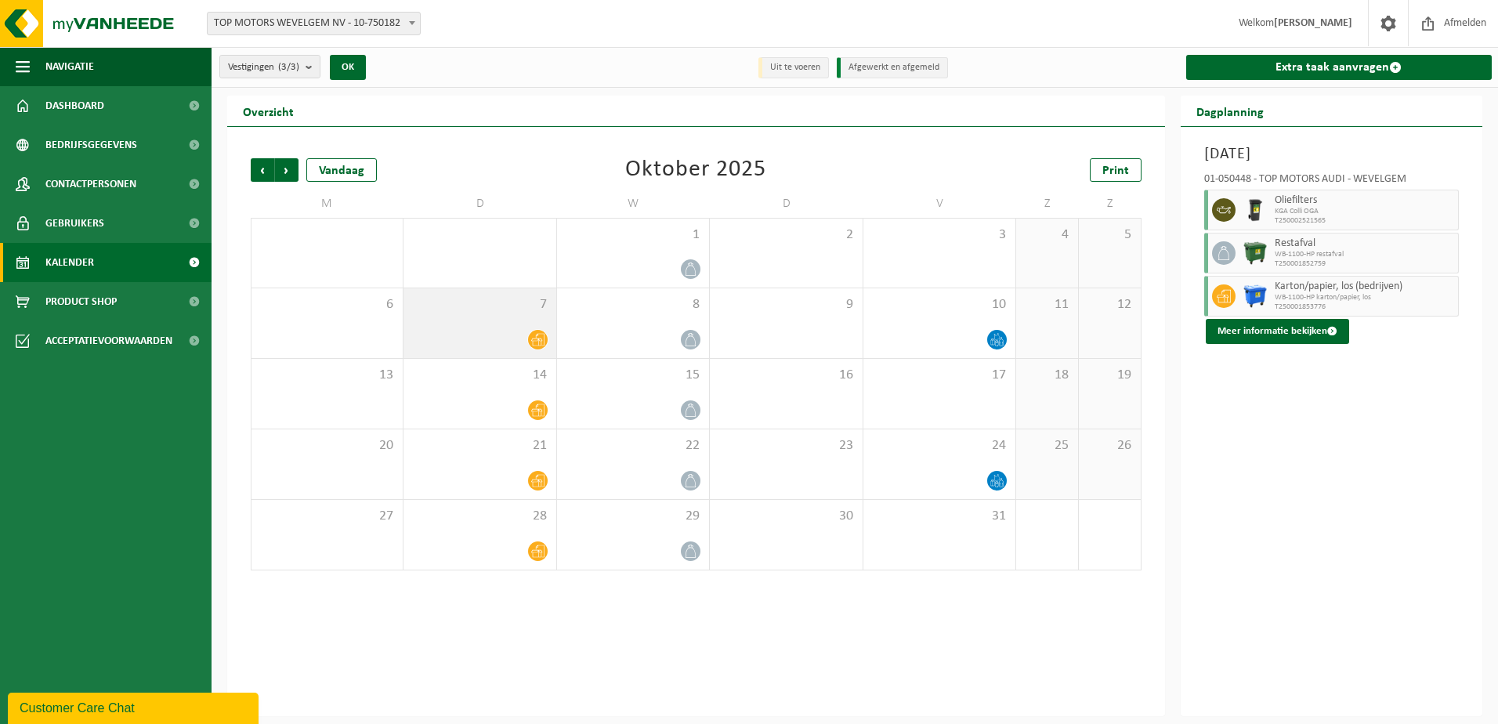
click at [535, 340] on icon at bounding box center [537, 340] width 13 height 13
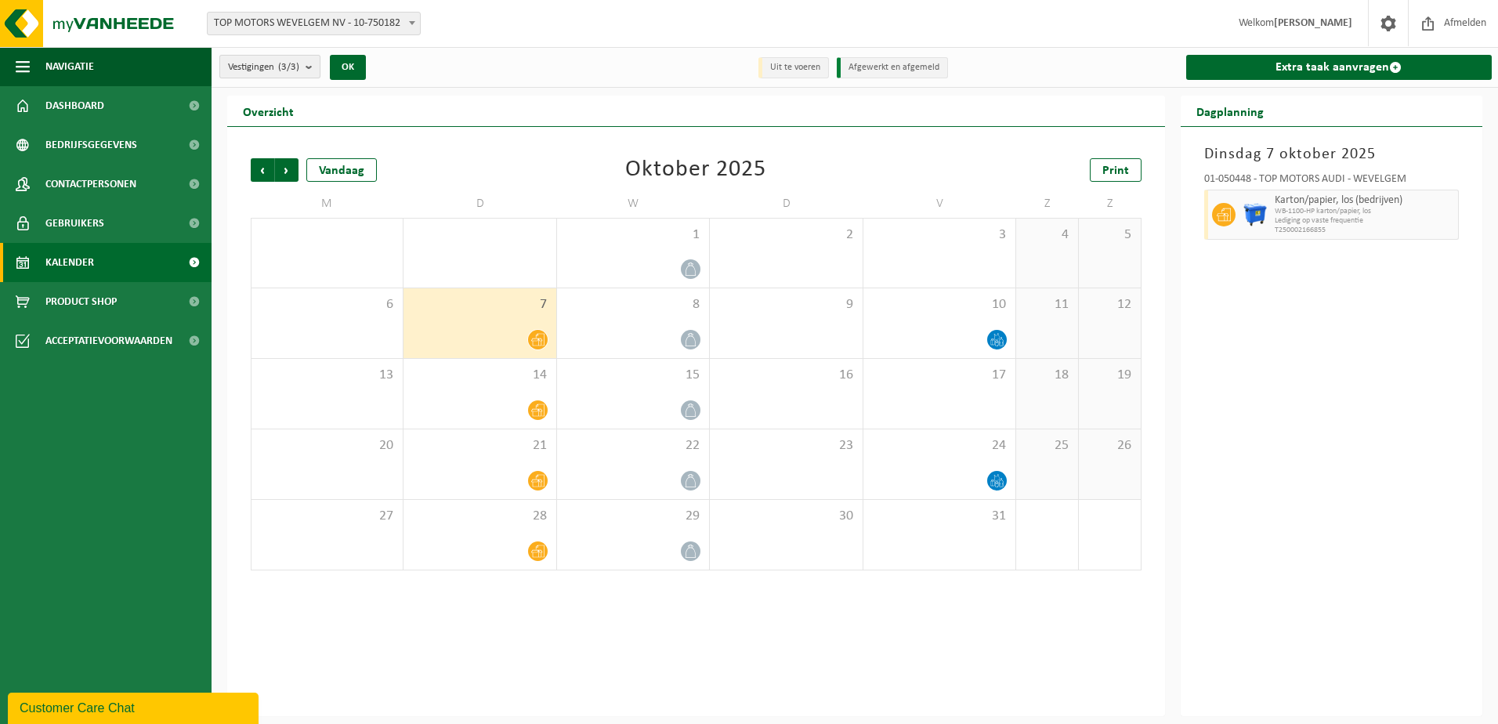
click at [307, 60] on button "Vestigingen (3/3)" at bounding box center [269, 67] width 101 height 24
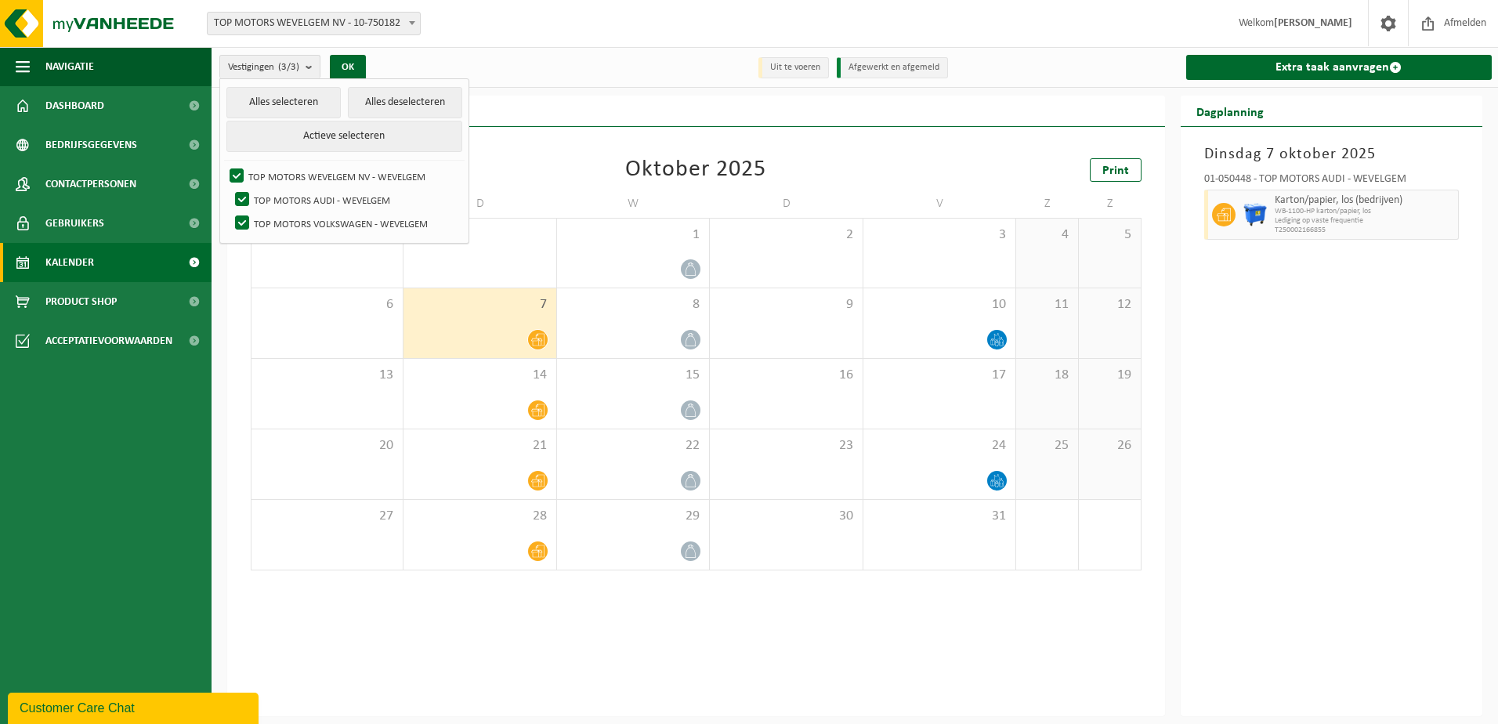
click at [671, 81] on div "Vestigingen (3/3) Alles selecteren Alles deselecteren Actieve selecteren TOP MO…" at bounding box center [855, 67] width 1286 height 41
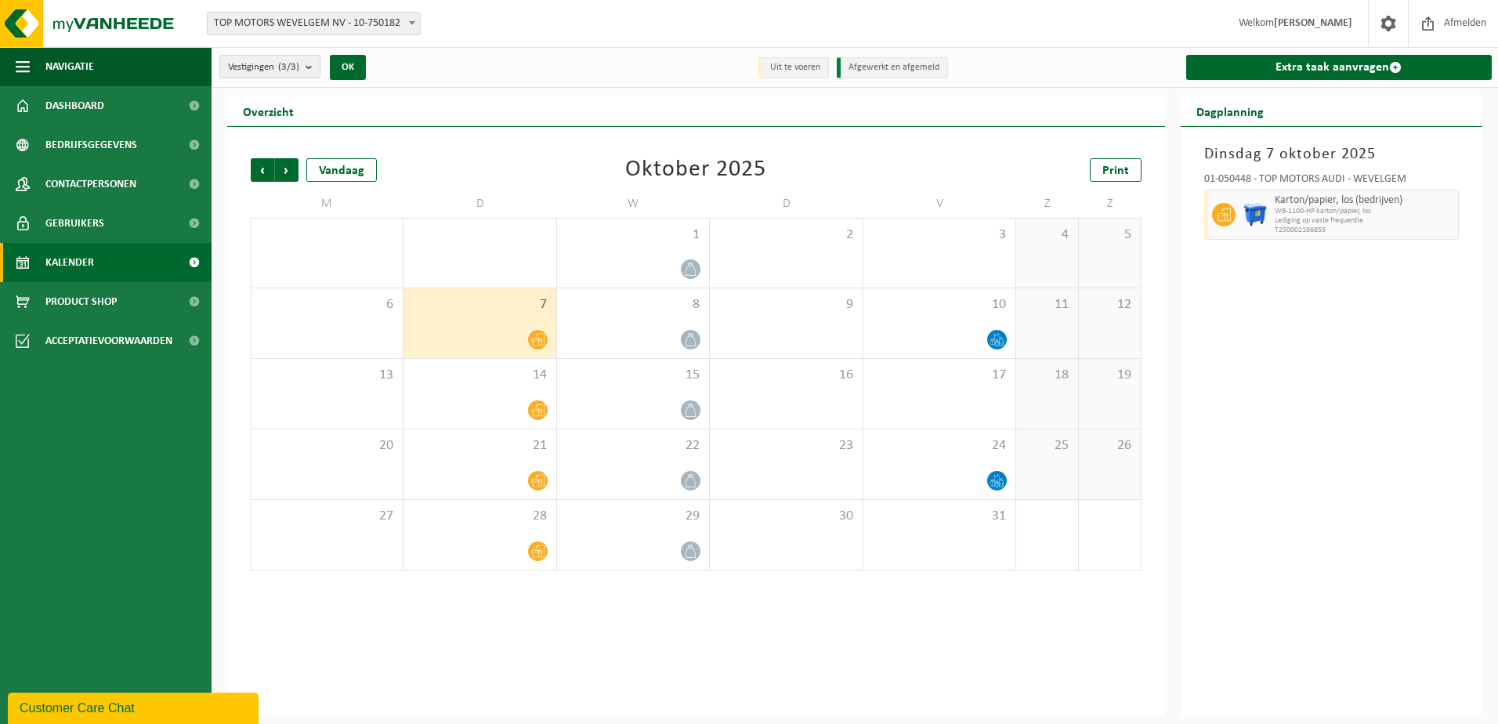
click at [297, 66] on count "(3/3)" at bounding box center [288, 67] width 21 height 10
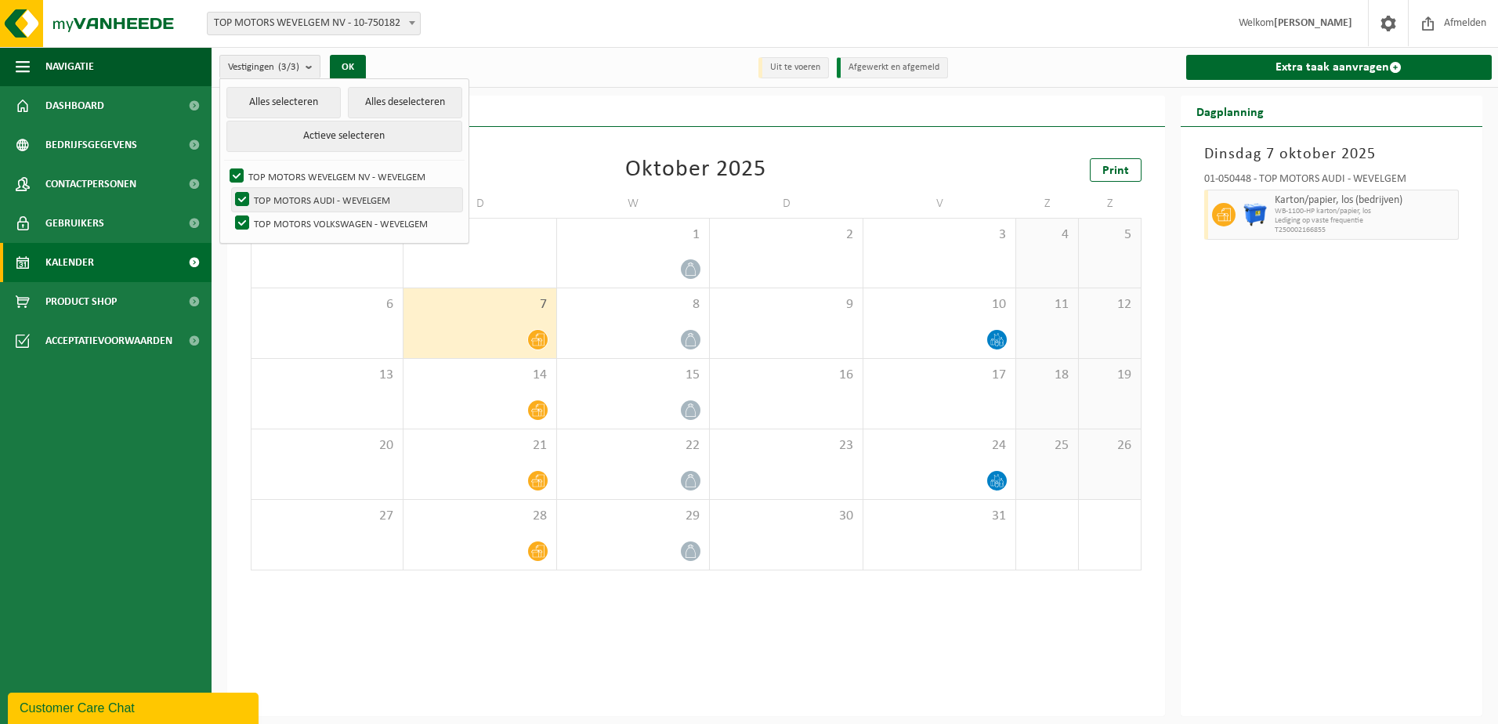
click at [290, 202] on label "TOP MOTORS AUDI - WEVELGEM" at bounding box center [347, 200] width 230 height 24
click at [230, 188] on input "TOP MOTORS AUDI - WEVELGEM" at bounding box center [229, 187] width 1 height 1
checkbox input "false"
click at [358, 67] on button "OK" at bounding box center [348, 67] width 36 height 25
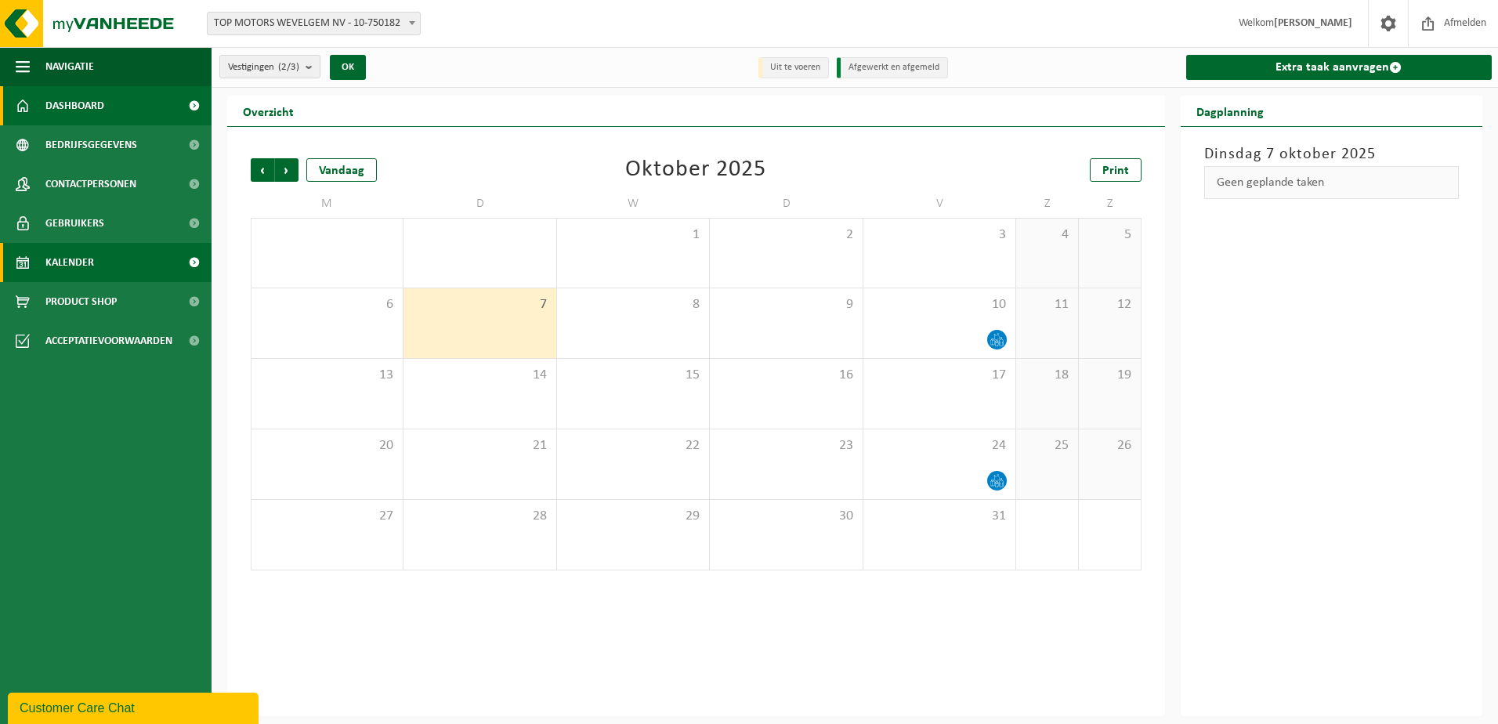
click at [115, 108] on link "Dashboard" at bounding box center [106, 105] width 212 height 39
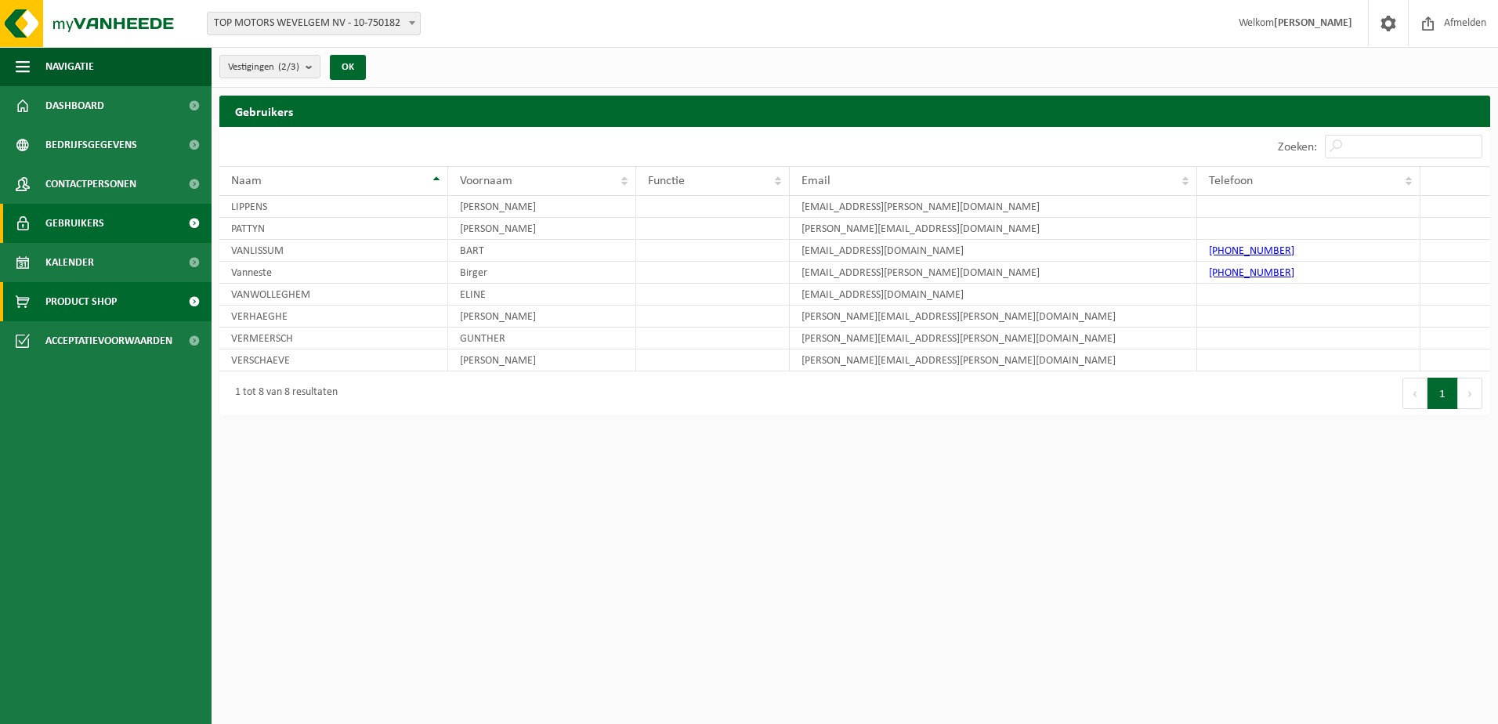
click at [97, 302] on span "Product Shop" at bounding box center [80, 301] width 71 height 39
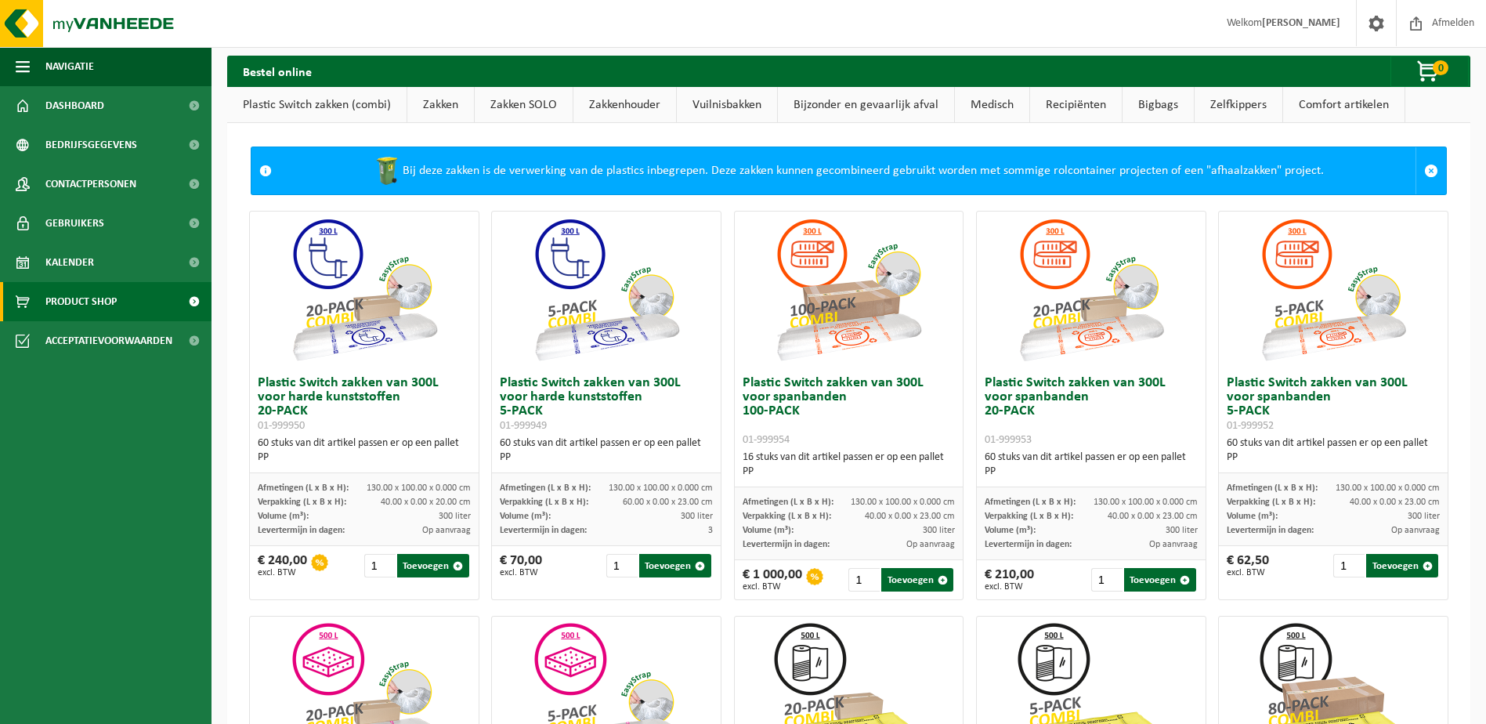
click at [333, 98] on link "Plastic Switch zakken (combi)" at bounding box center [316, 105] width 179 height 36
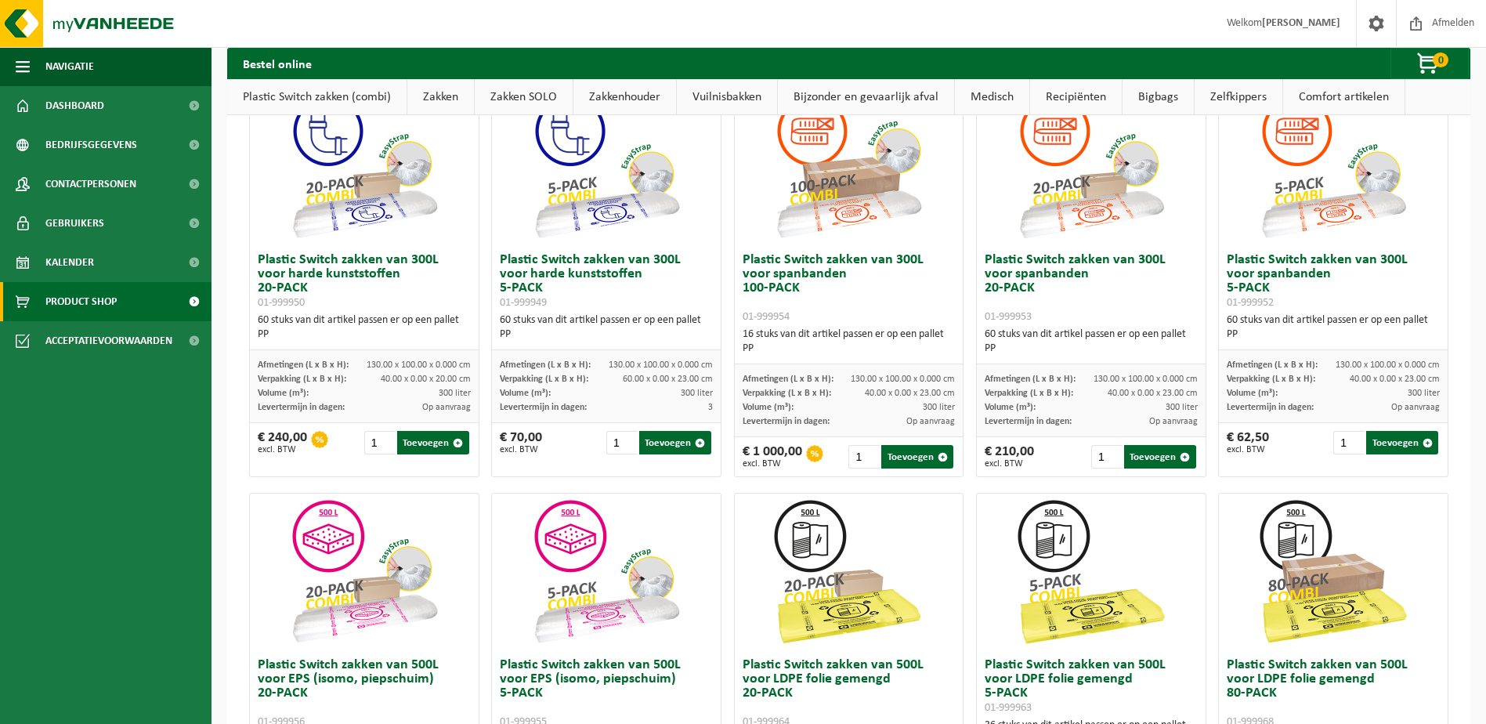
click at [353, 92] on link "Plastic Switch zakken (combi)" at bounding box center [316, 97] width 179 height 36
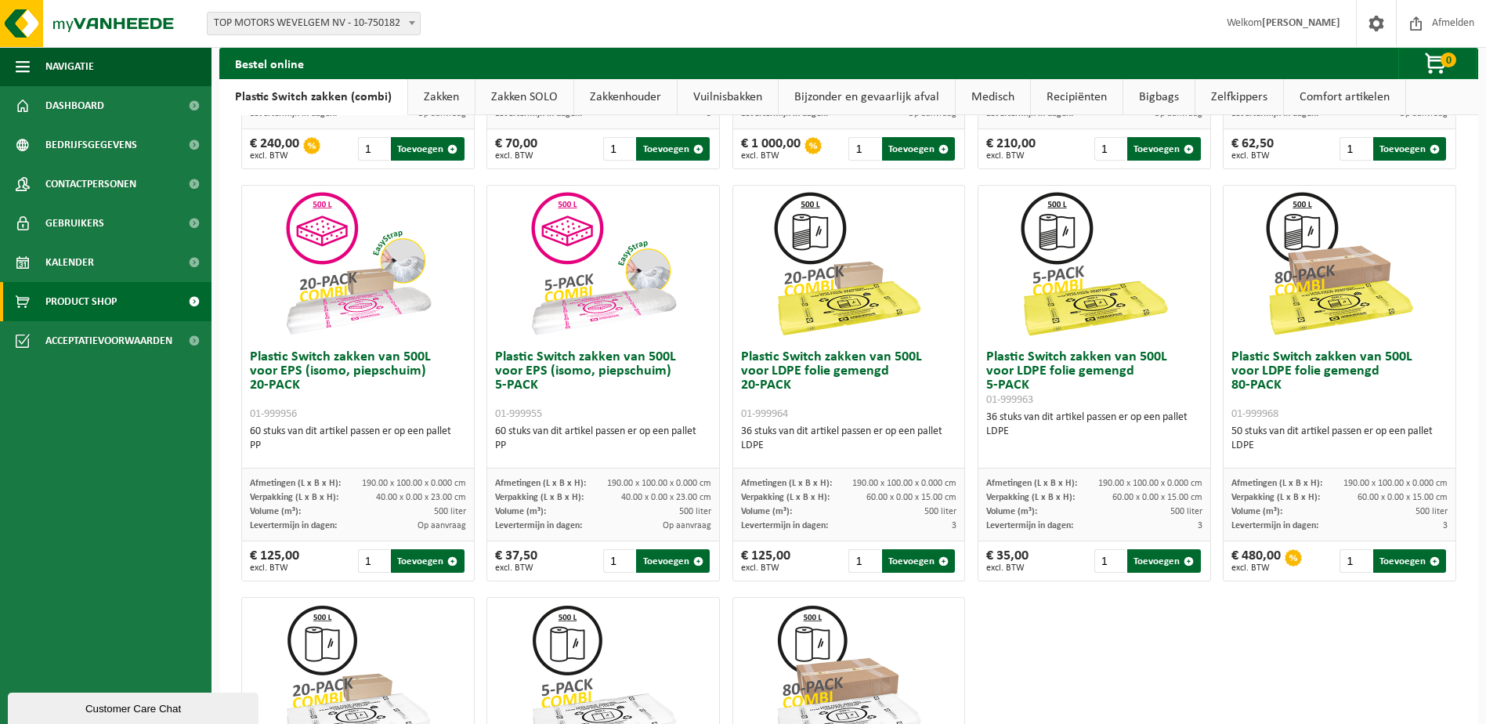
scroll to position [436, 0]
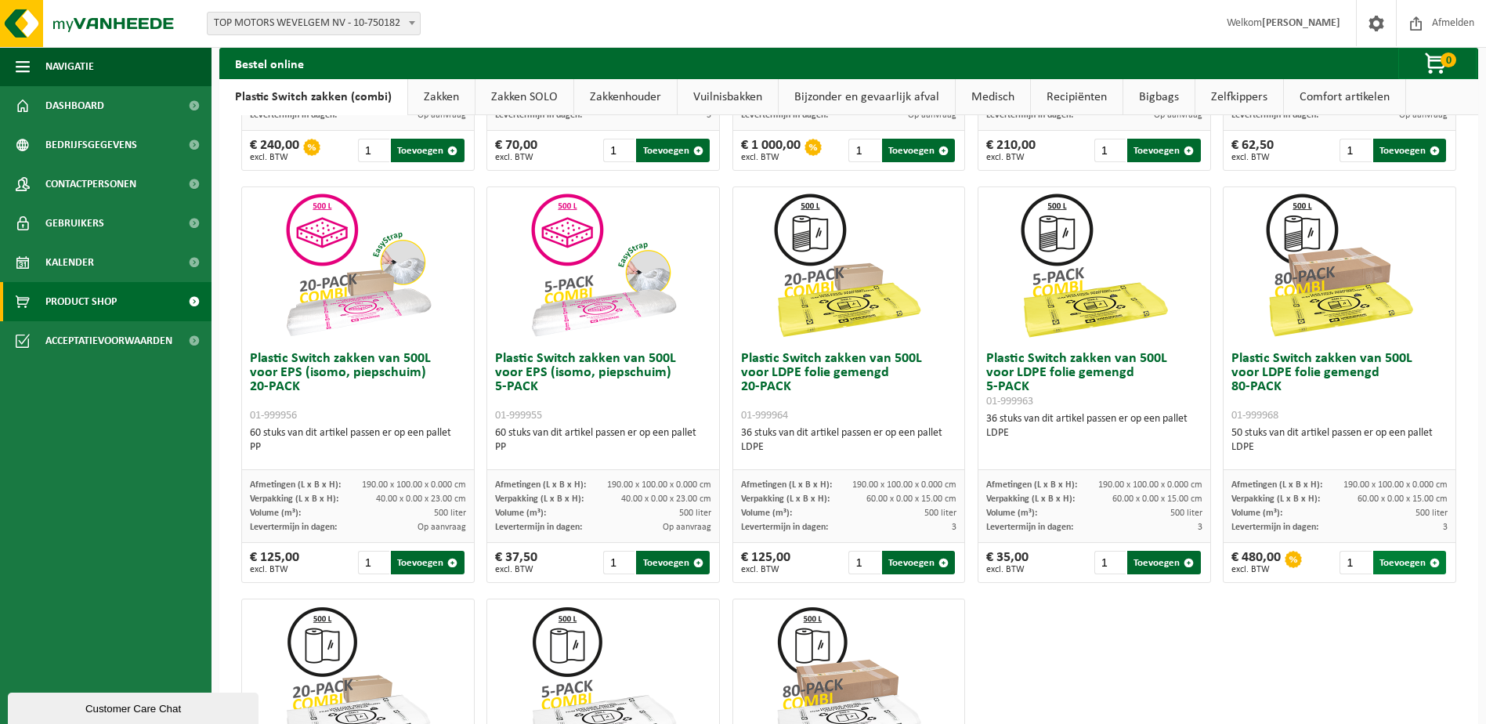
click at [1396, 562] on button "Toevoegen" at bounding box center [1409, 563] width 73 height 24
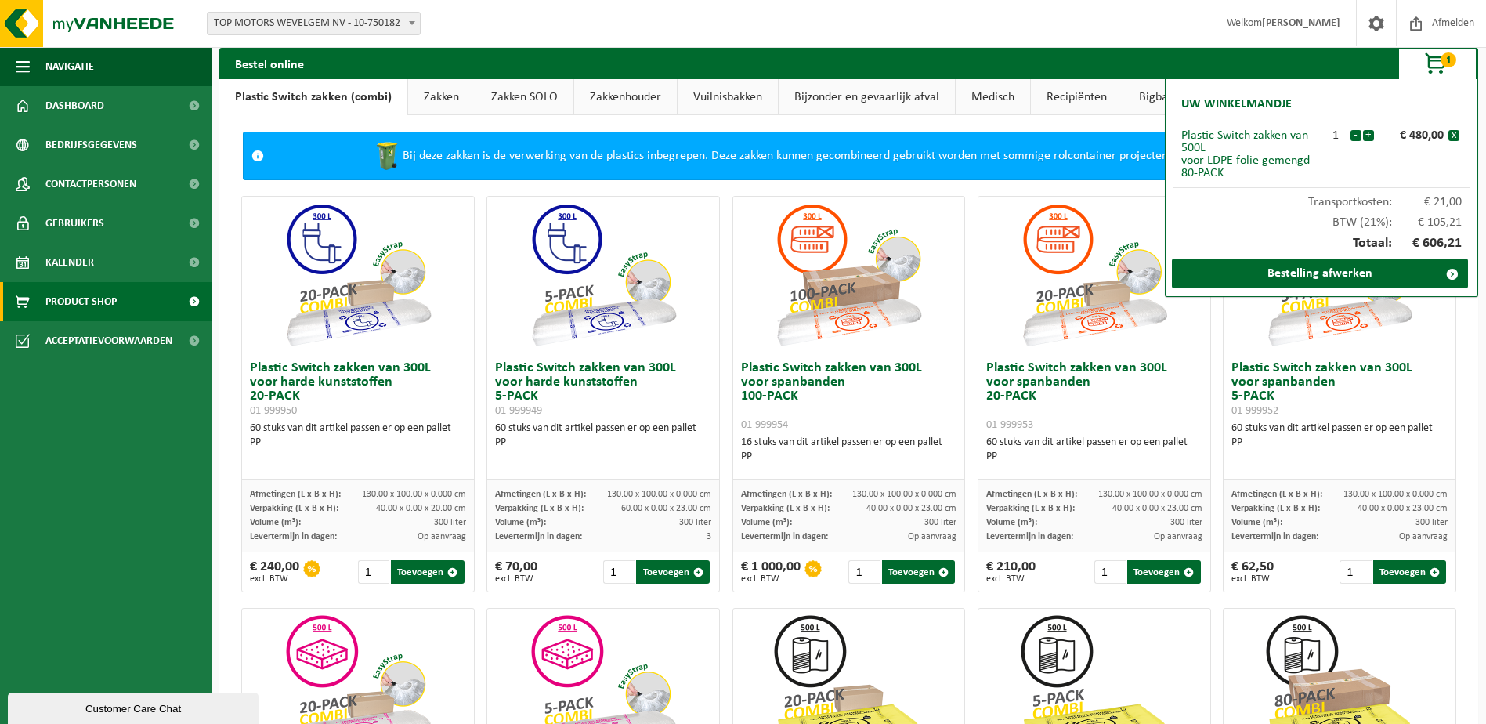
scroll to position [0, 0]
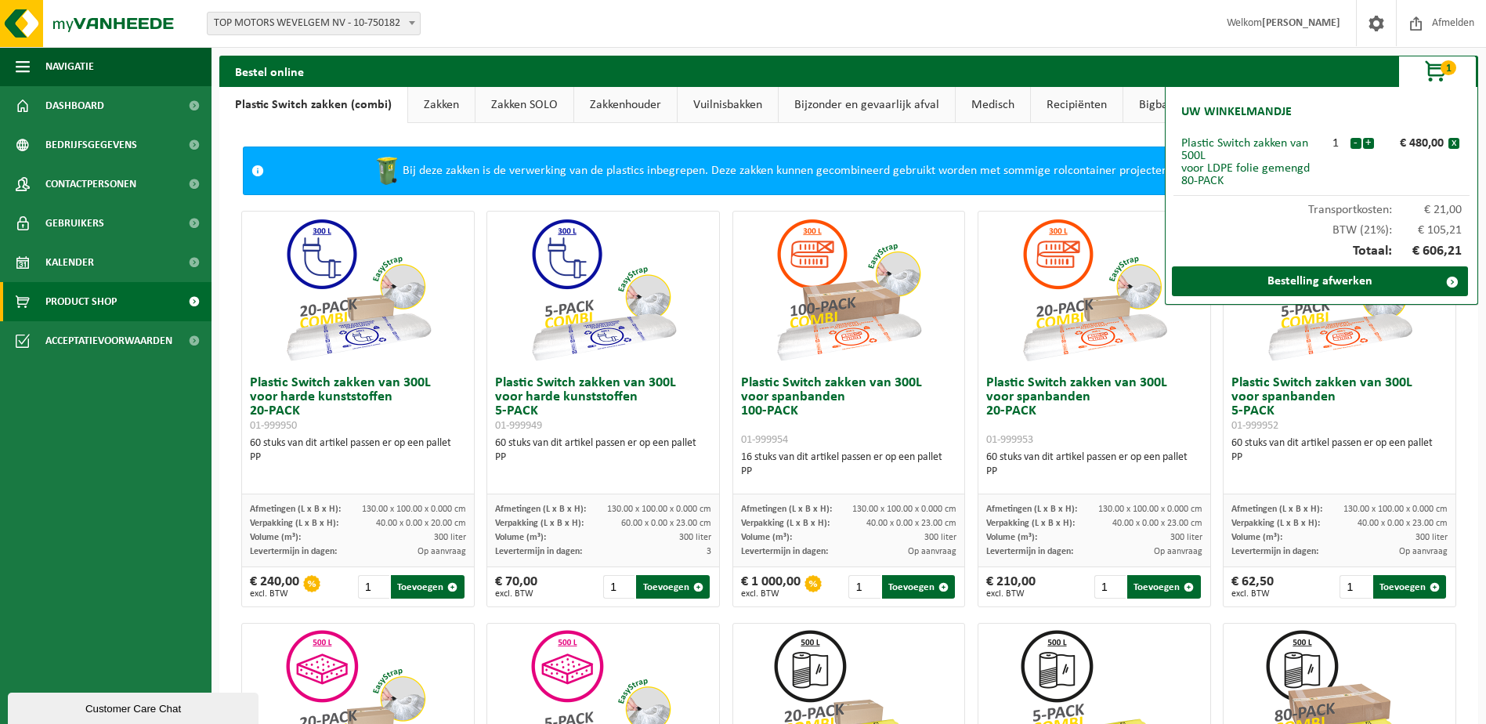
click at [433, 105] on link "Zakken" at bounding box center [441, 105] width 67 height 36
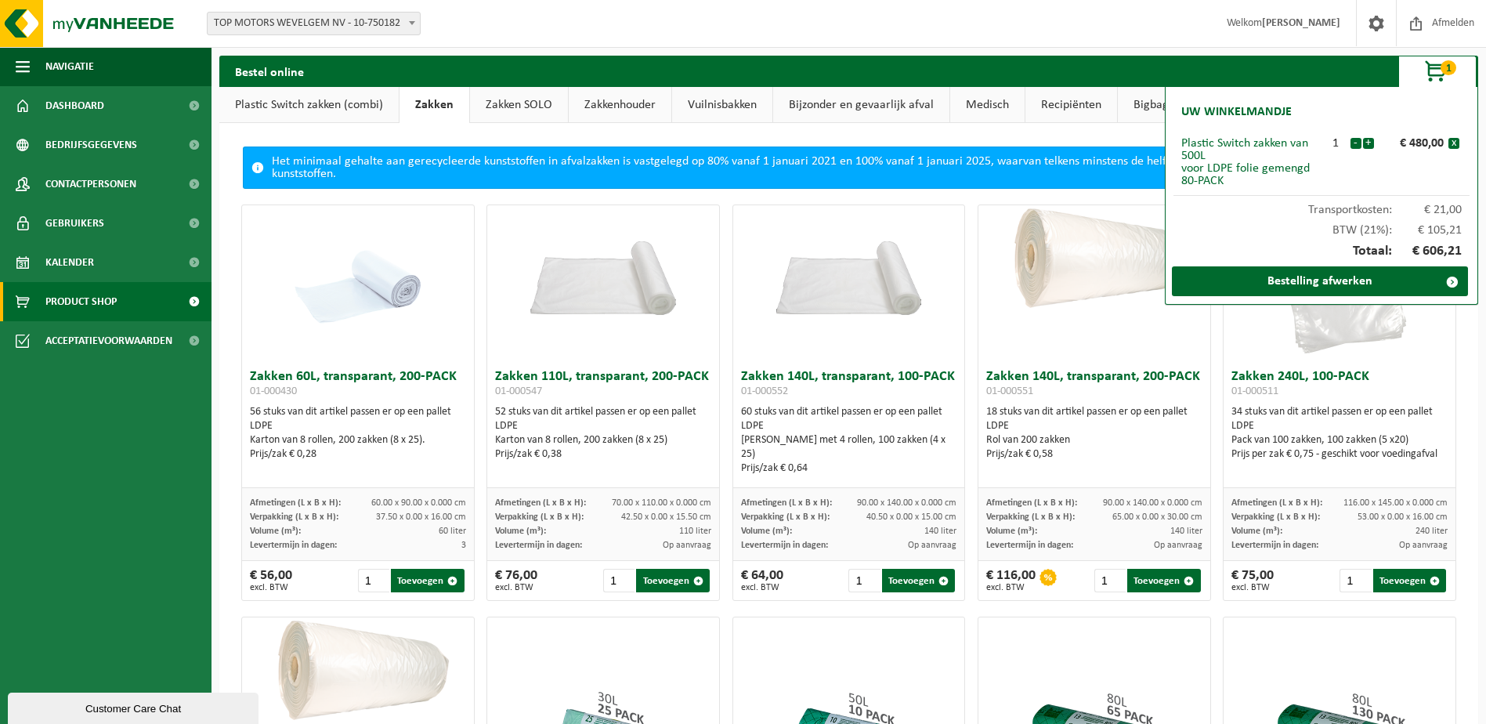
click at [338, 99] on link "Plastic Switch zakken (combi)" at bounding box center [308, 105] width 179 height 36
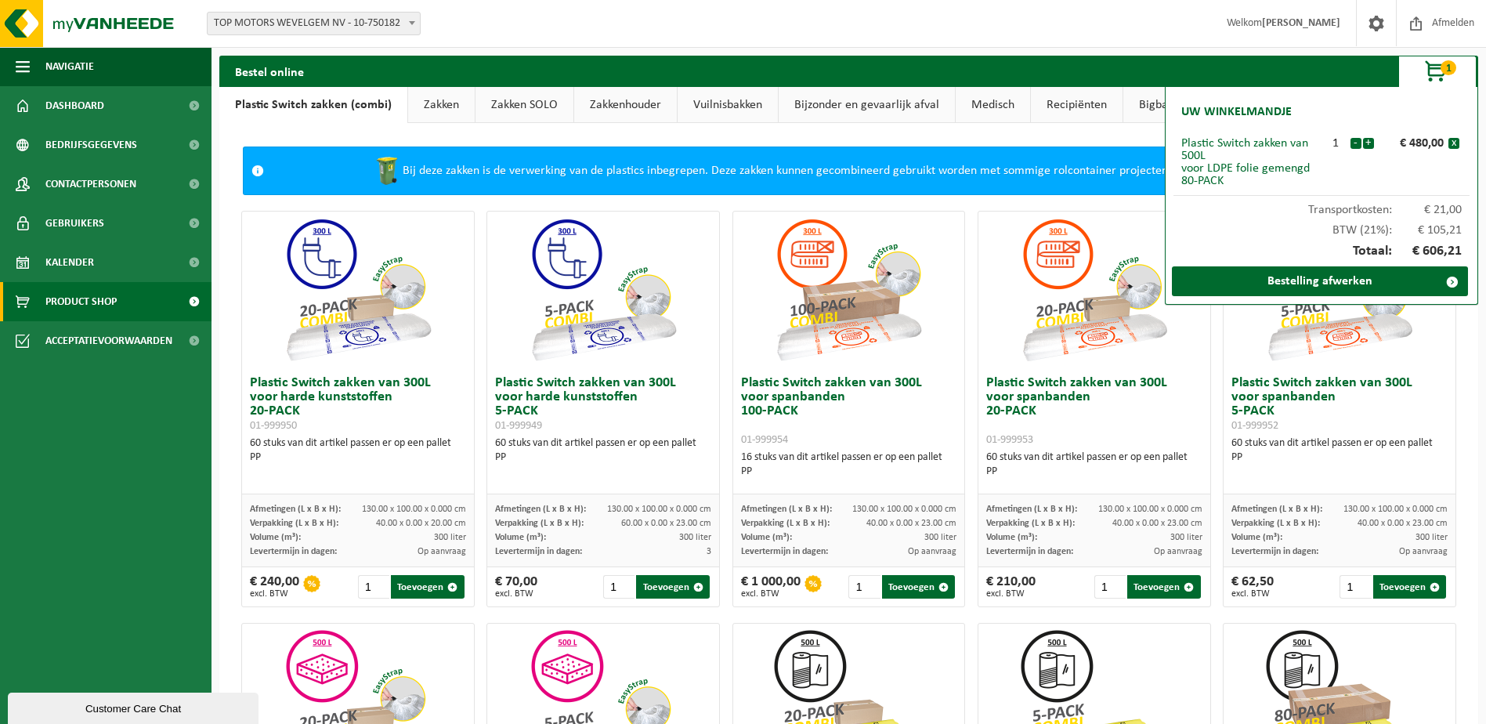
click at [1430, 74] on span "button" at bounding box center [1436, 71] width 78 height 31
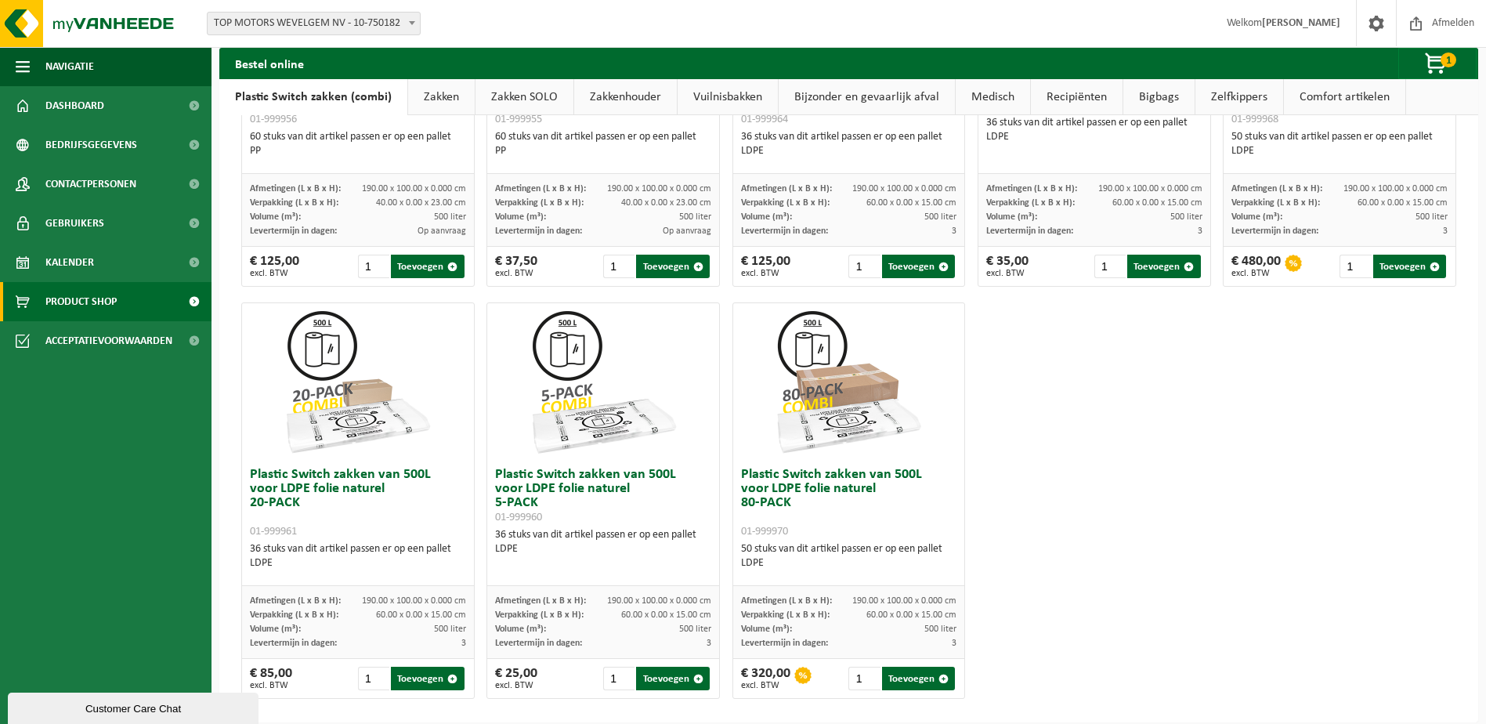
scroll to position [747, 0]
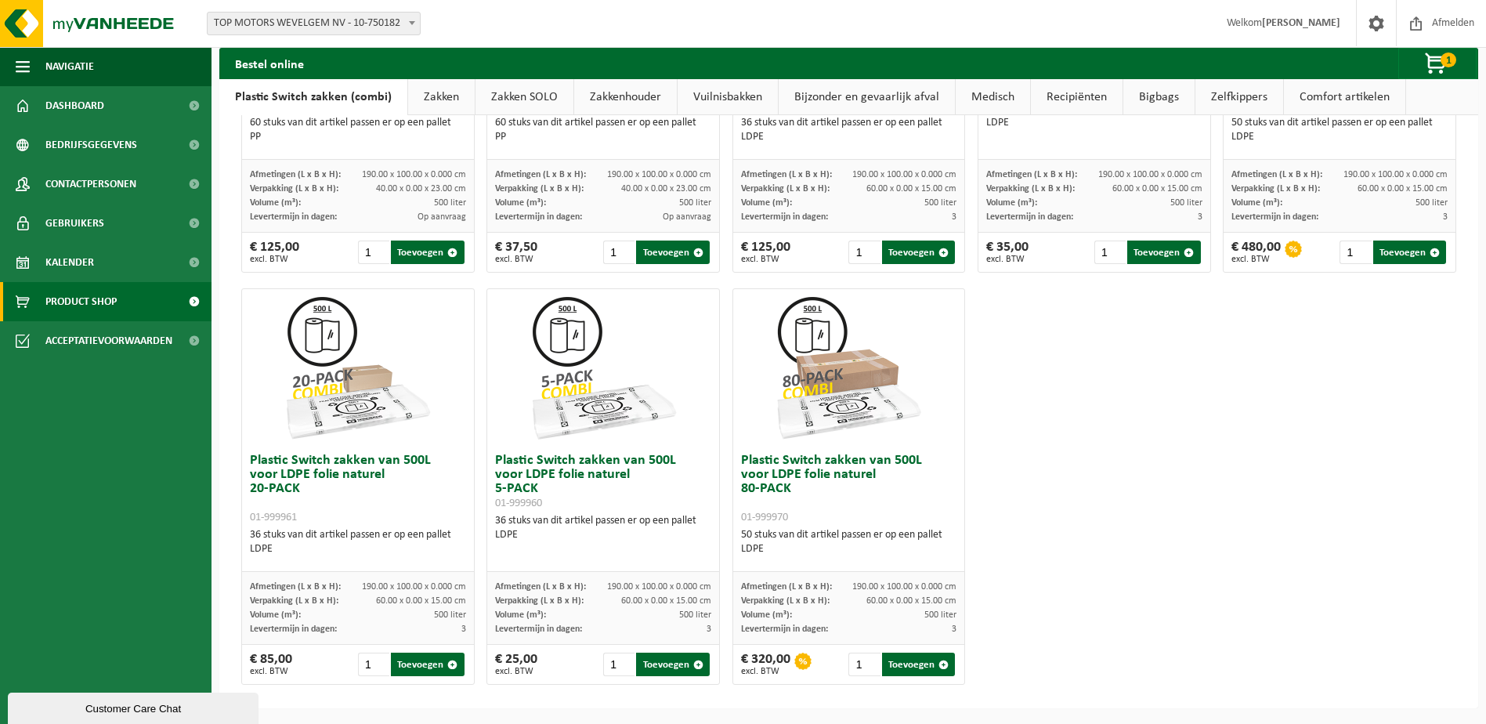
click at [1079, 406] on div "Plastic Switch zakken van 300L voor harde kunststoffen 20-PACK 01-999950 60 stu…" at bounding box center [849, 74] width 1228 height 1236
